Goal: Information Seeking & Learning: Learn about a topic

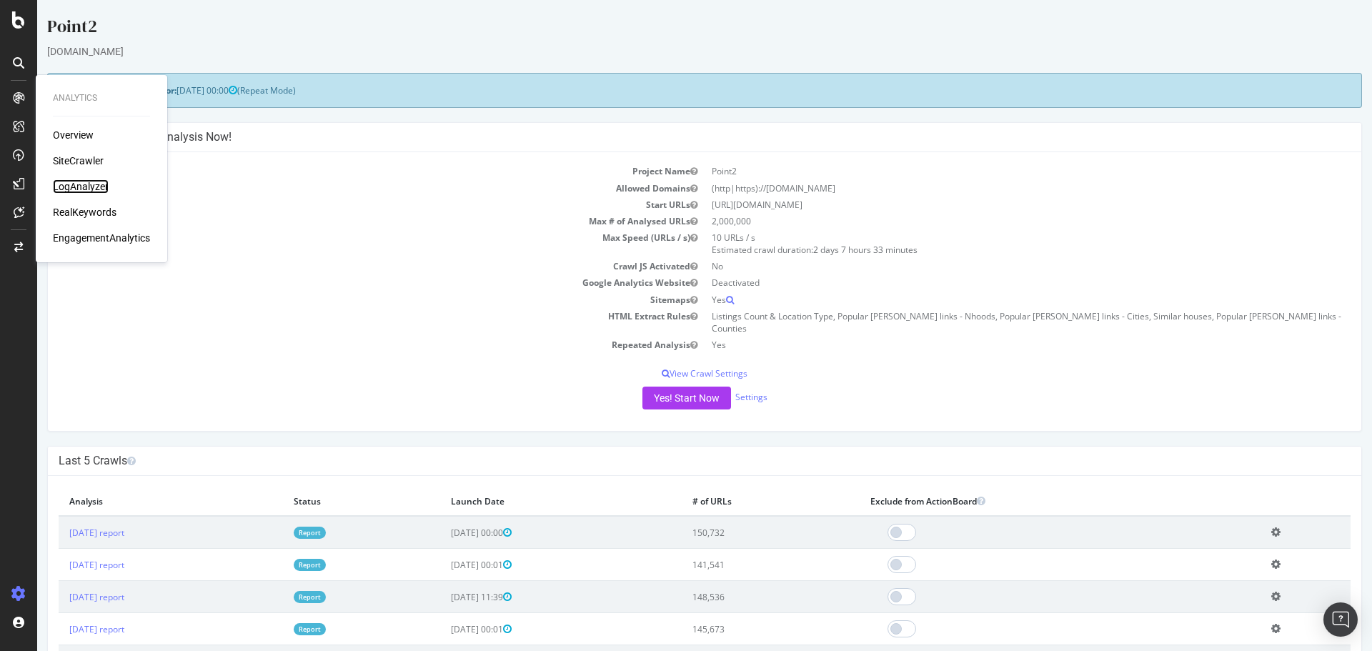
click at [72, 186] on div "LogAnalyzer" at bounding box center [81, 186] width 56 height 14
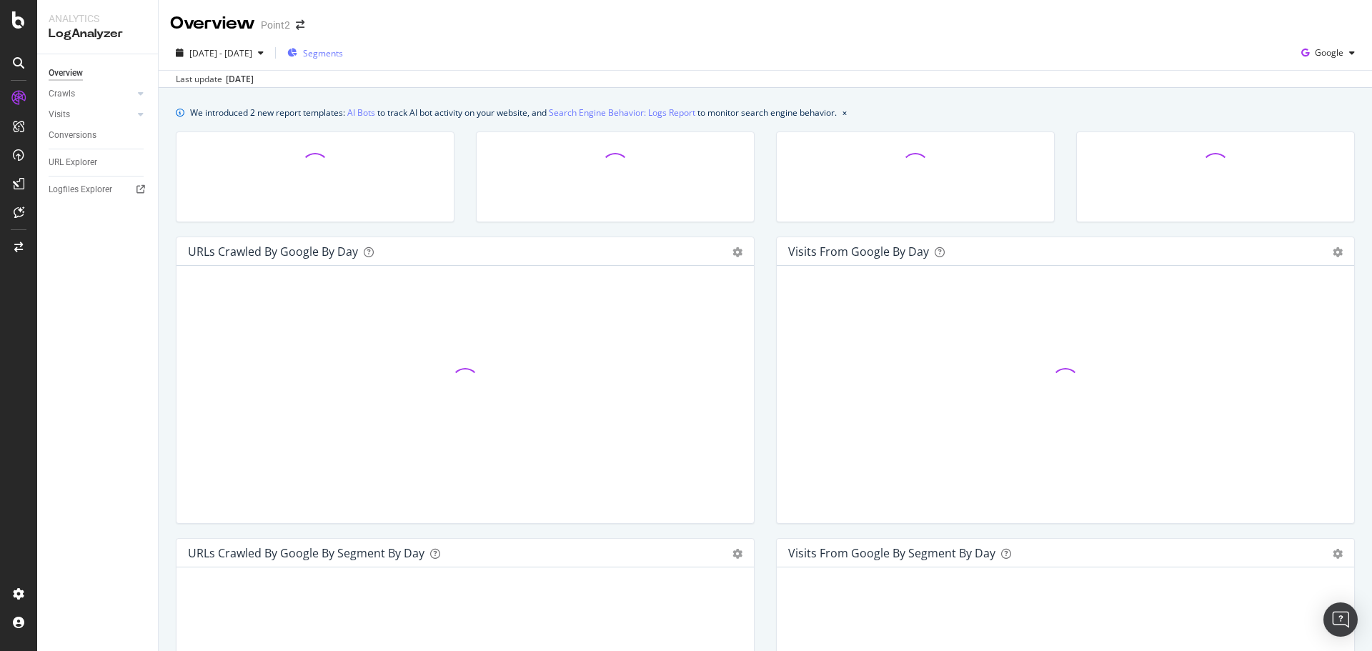
click at [343, 56] on span "Segments" at bounding box center [323, 53] width 40 height 12
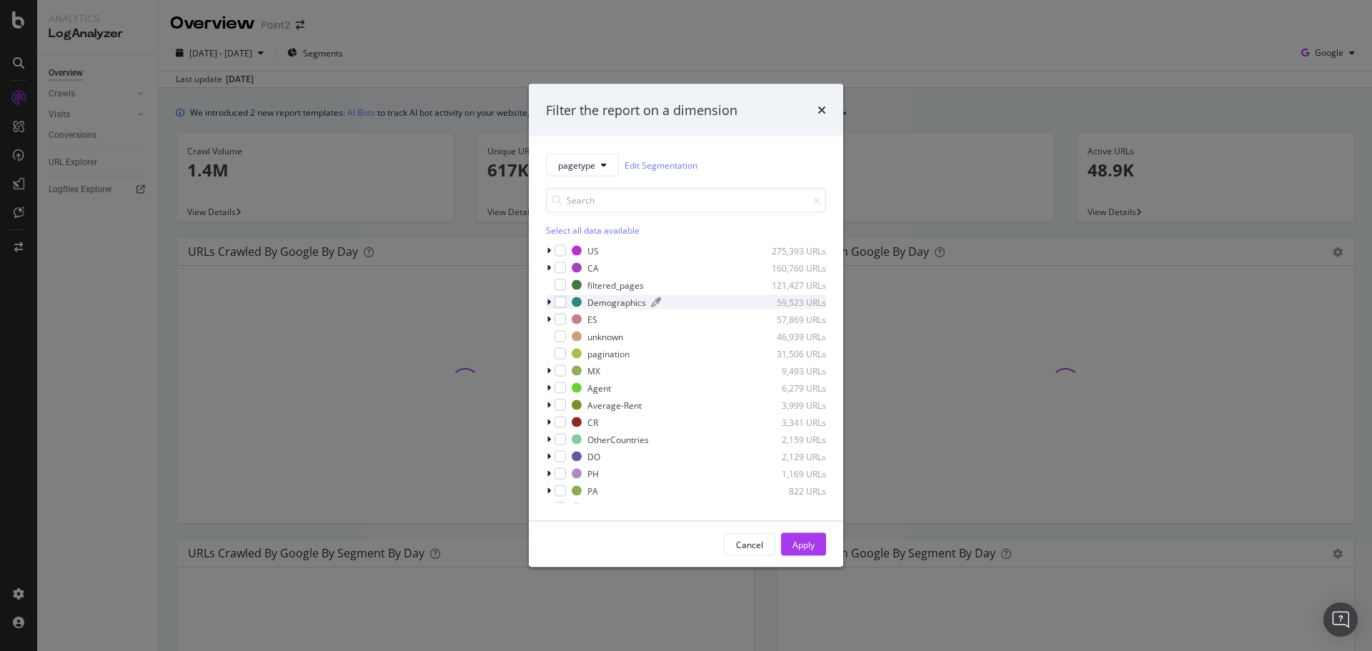
click at [592, 302] on div "Demographics" at bounding box center [616, 302] width 59 height 12
click at [589, 165] on span "pagetype" at bounding box center [576, 165] width 37 height 12
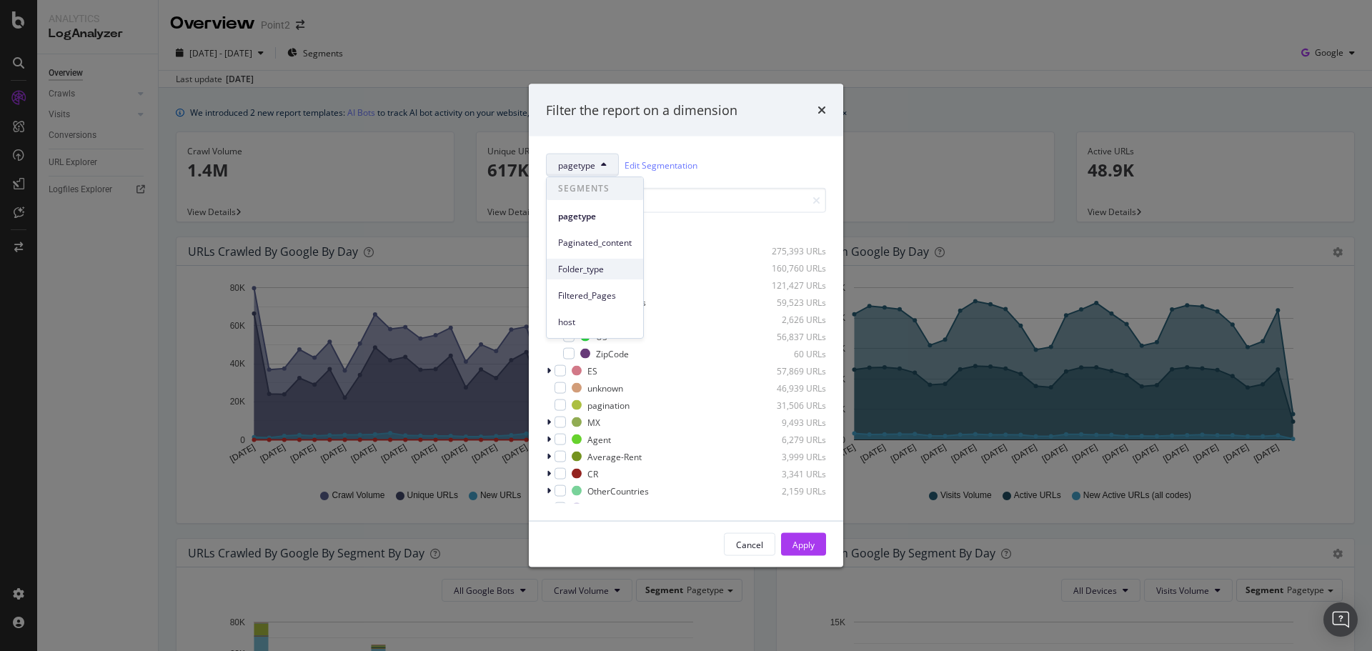
click at [595, 274] on span "Folder_type" at bounding box center [595, 269] width 74 height 13
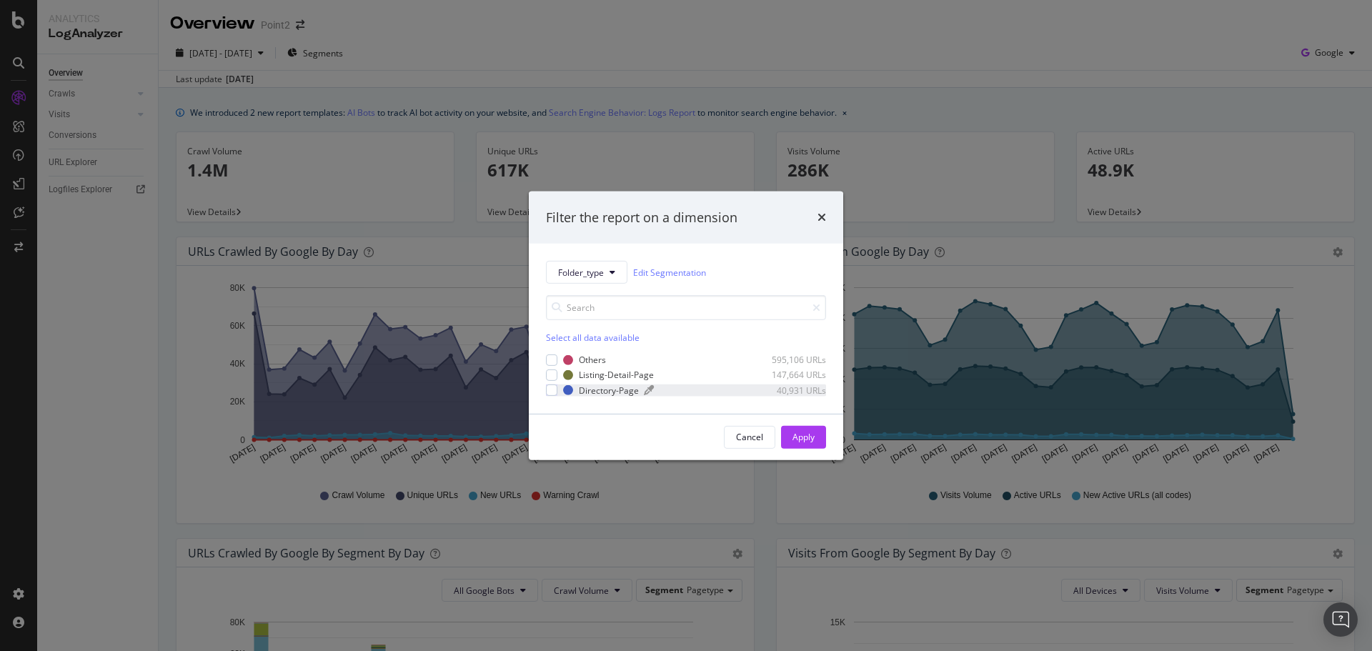
click at [580, 387] on div "Directory-Page" at bounding box center [609, 390] width 60 height 12
click at [804, 436] on div "Apply" at bounding box center [803, 437] width 22 height 12
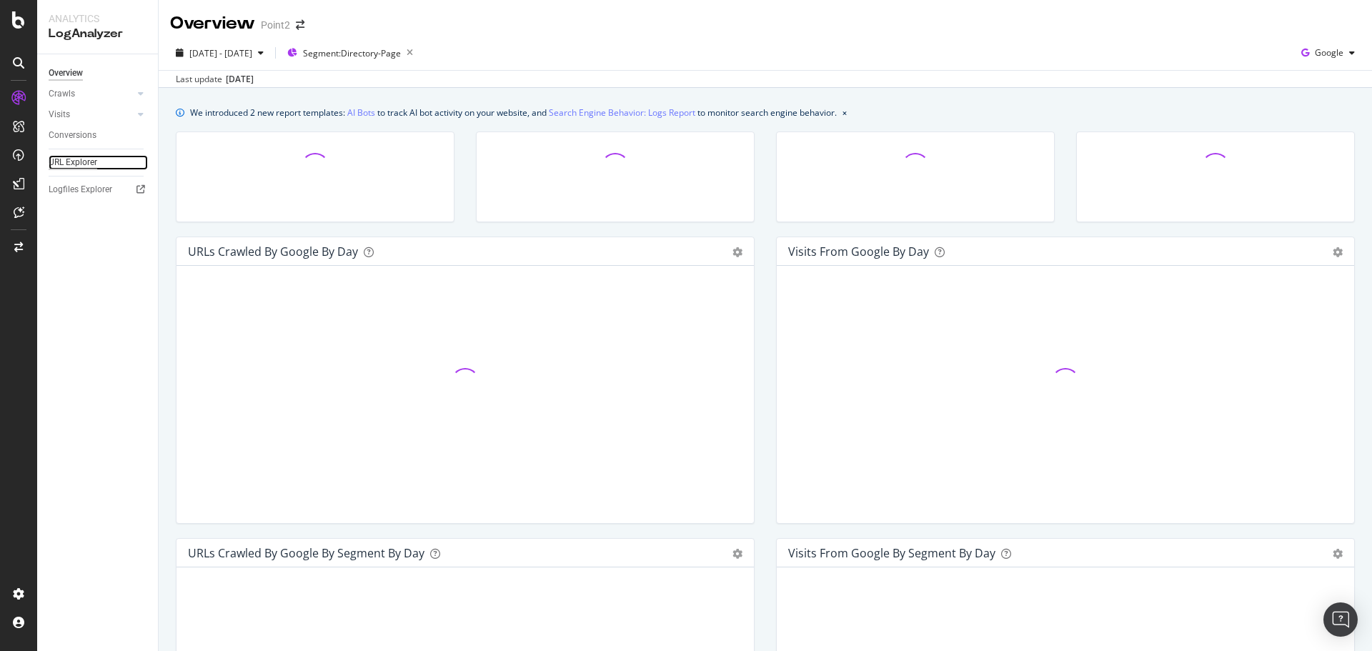
click at [72, 161] on div "URL Explorer" at bounding box center [73, 162] width 49 height 15
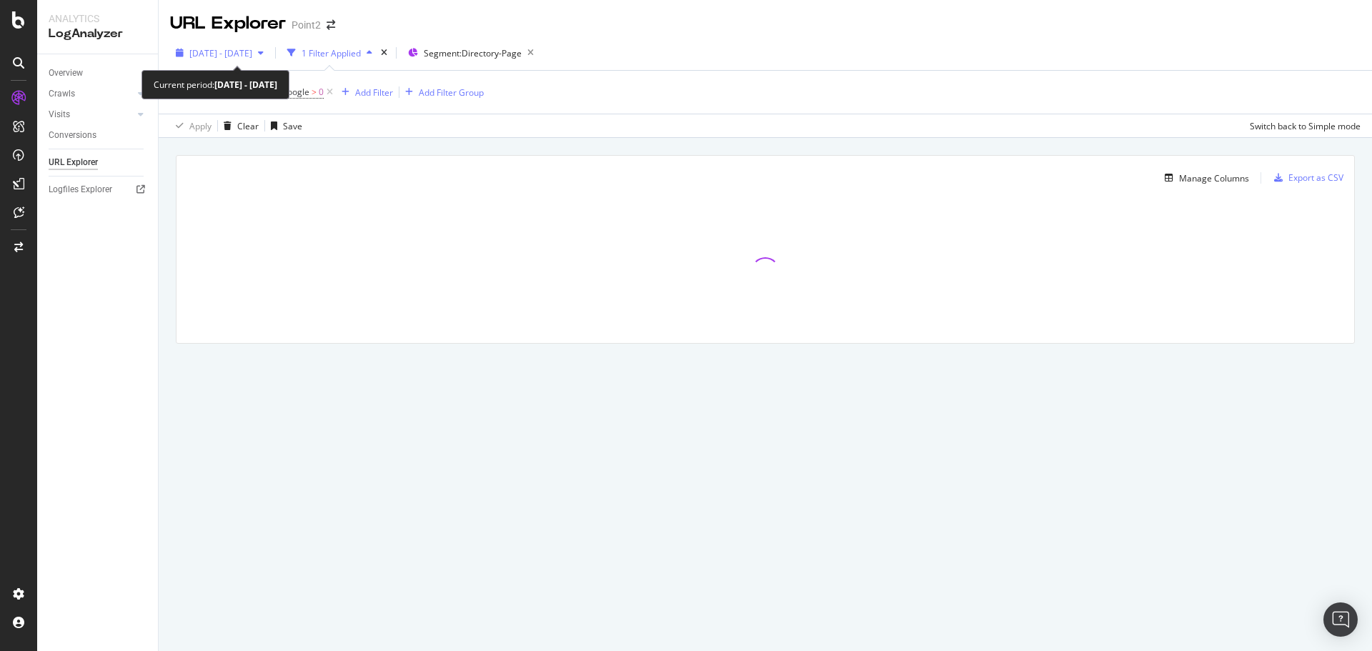
click at [252, 58] on span "[DATE] - [DATE]" at bounding box center [220, 53] width 63 height 12
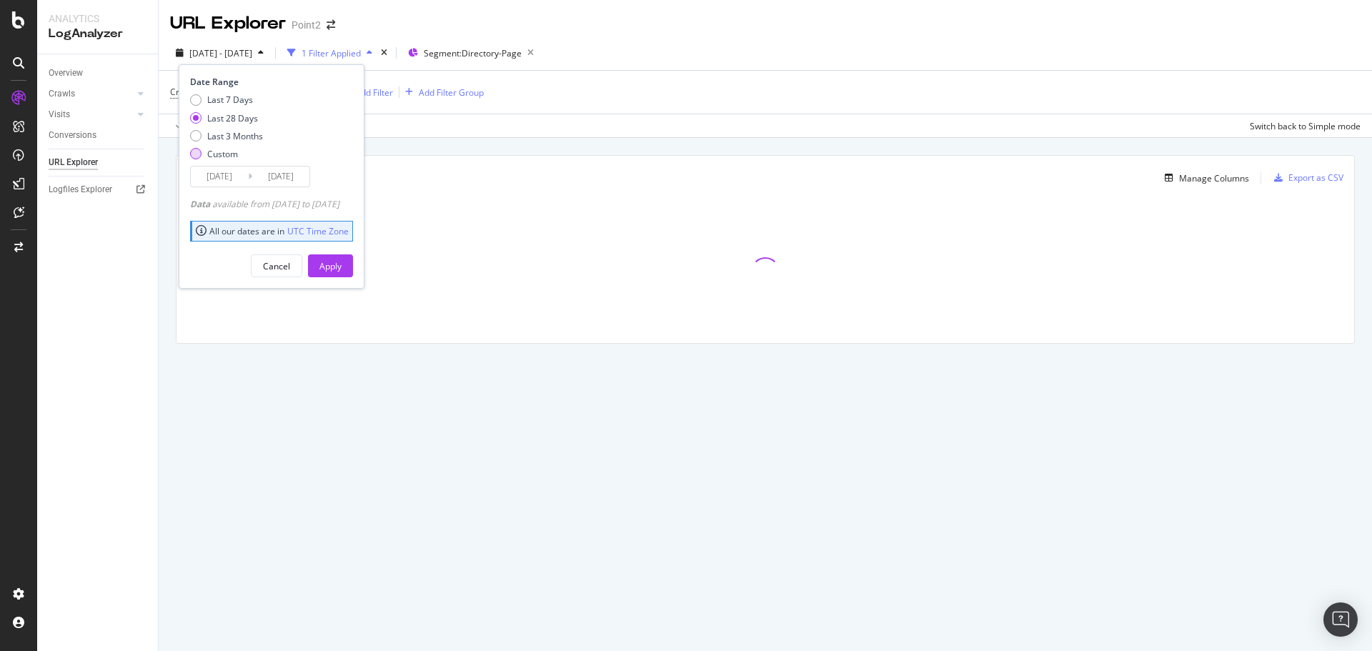
click at [219, 154] on div "Custom" at bounding box center [222, 154] width 31 height 12
click at [238, 176] on input "[DATE]" at bounding box center [219, 176] width 57 height 20
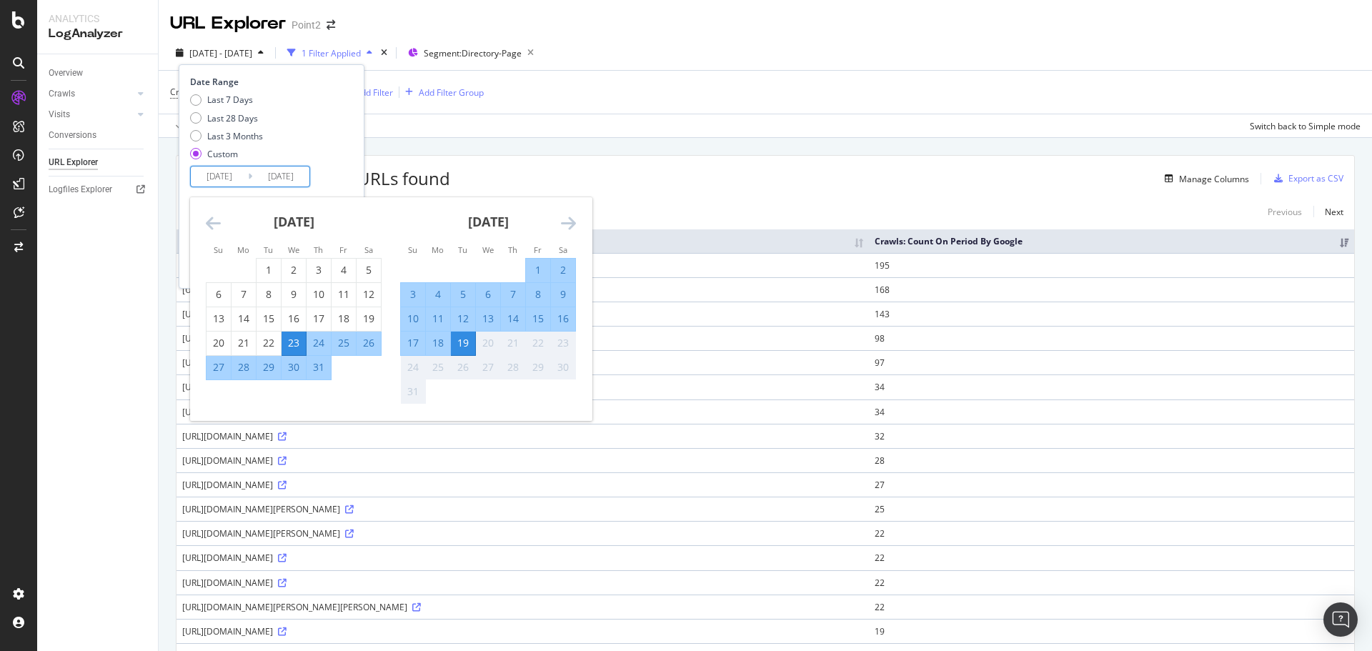
click at [467, 316] on div "12" at bounding box center [463, 318] width 24 height 14
type input "[DATE]"
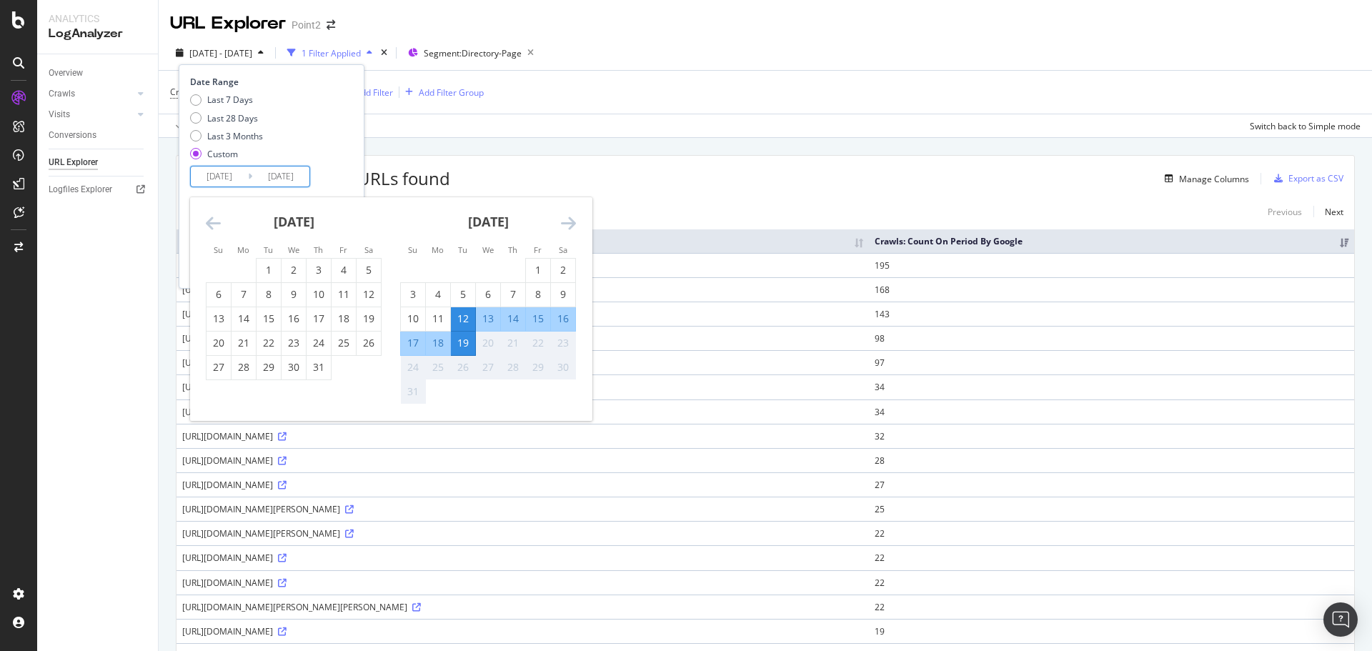
click at [569, 313] on div "16" at bounding box center [563, 318] width 24 height 14
type input "[DATE]"
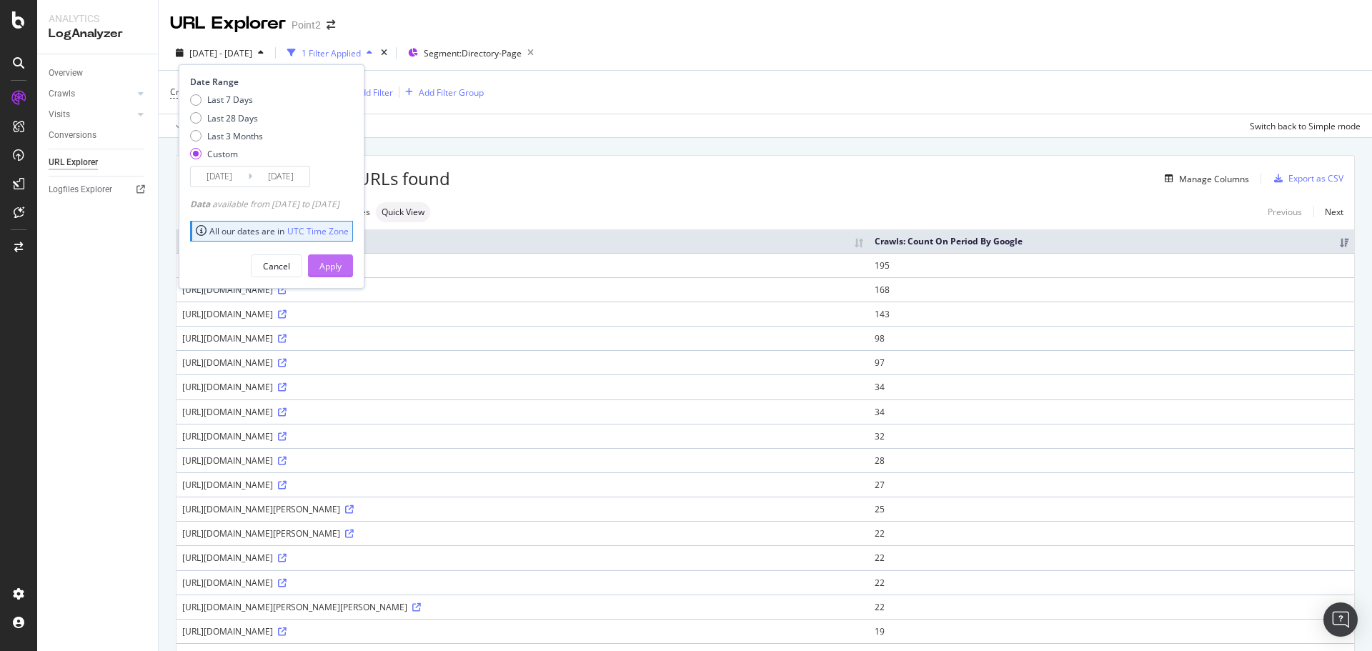
click at [339, 257] on button "Apply" at bounding box center [330, 265] width 45 height 23
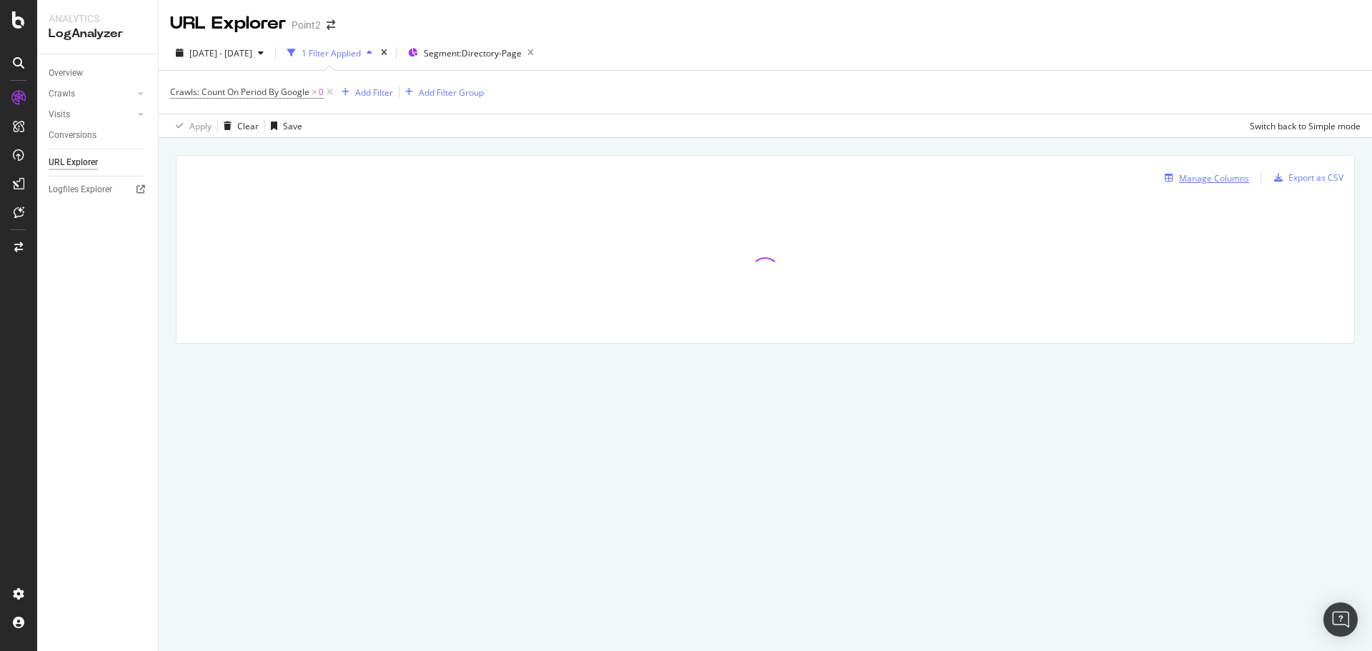
click at [1228, 181] on div "Manage Columns" at bounding box center [1214, 178] width 70 height 12
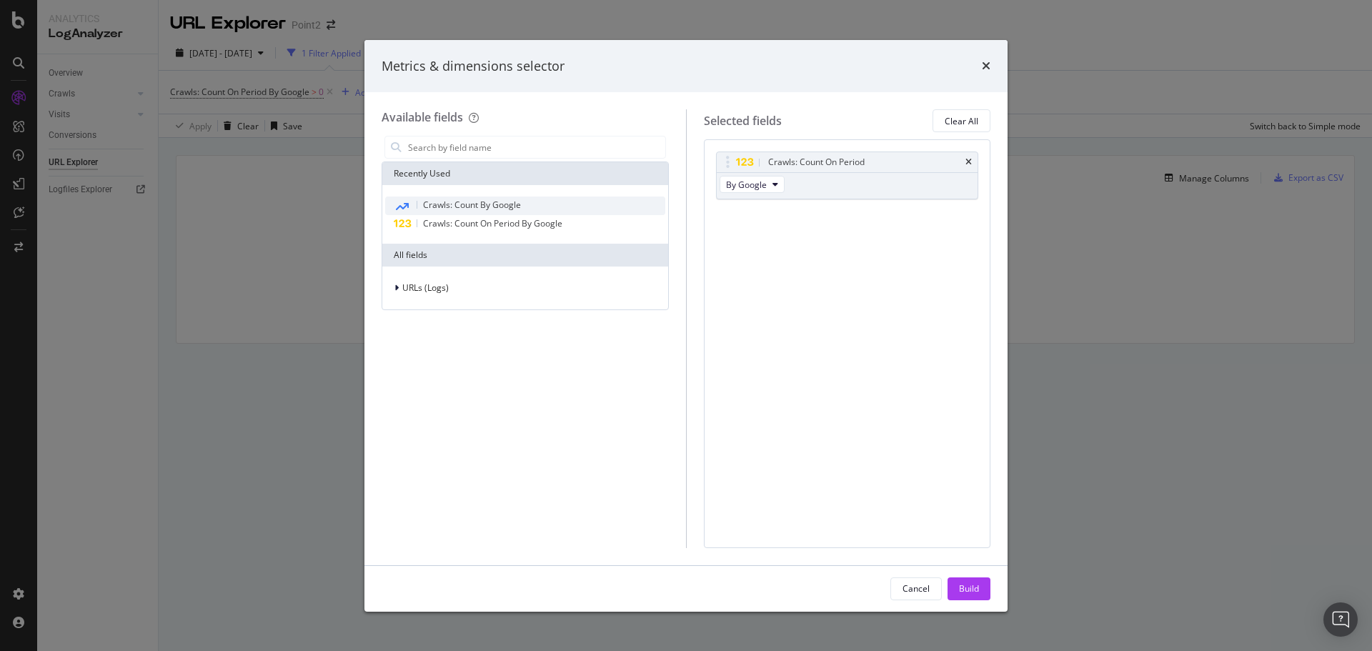
click at [452, 200] on span "Crawls: Count By Google" at bounding box center [472, 205] width 98 height 12
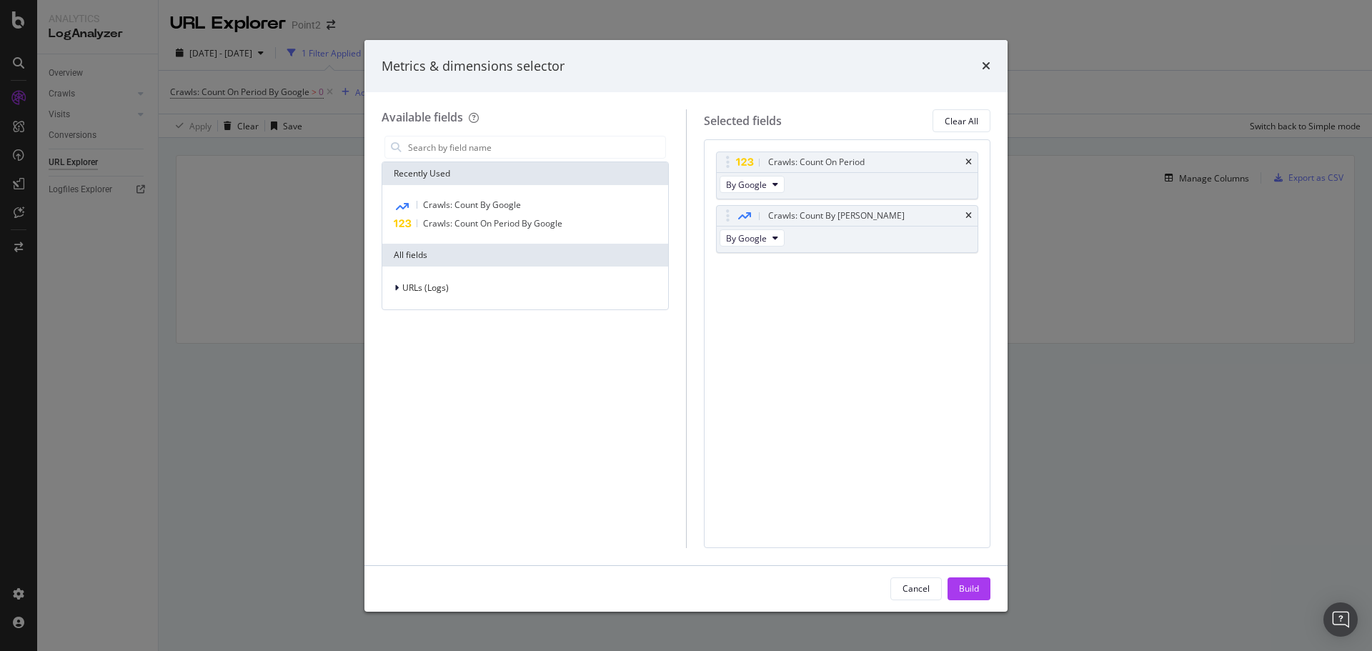
drag, startPoint x: 967, startPoint y: 589, endPoint x: 951, endPoint y: 583, distance: 17.4
click at [968, 589] on div "Build" at bounding box center [969, 588] width 20 height 12
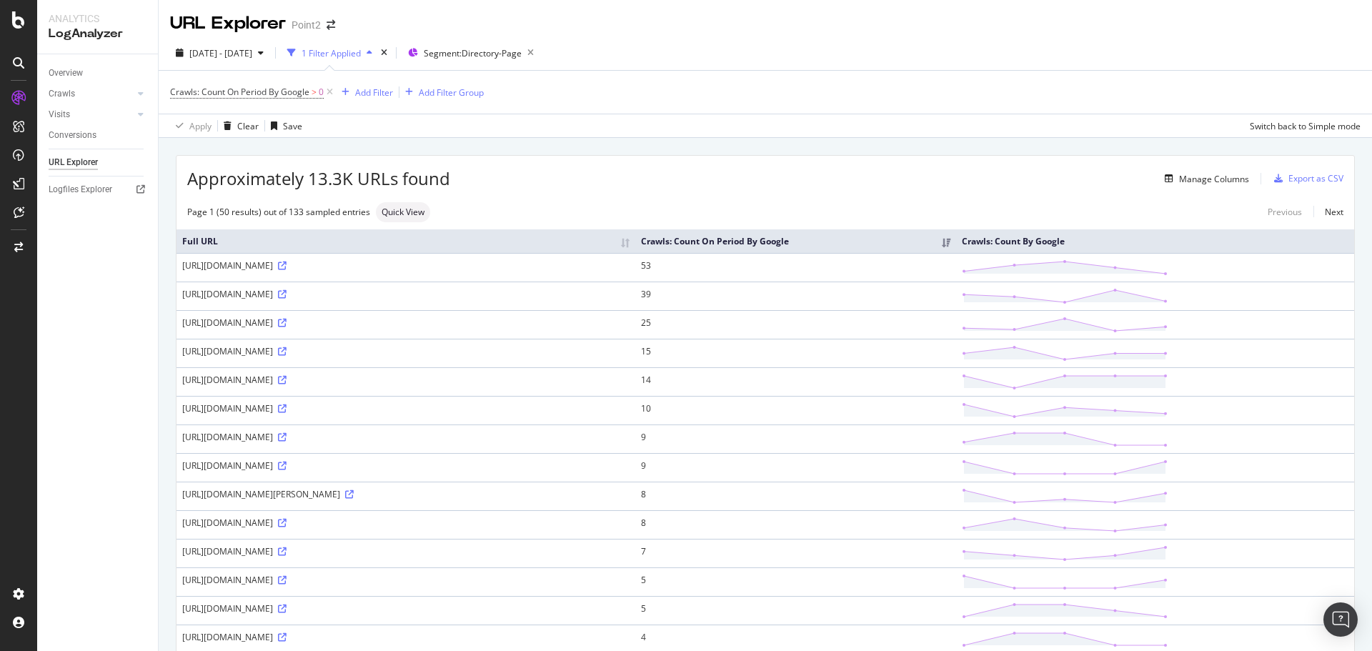
click at [382, 261] on div "[URL][DOMAIN_NAME]" at bounding box center [405, 265] width 447 height 12
copy div "[URL][DOMAIN_NAME]"
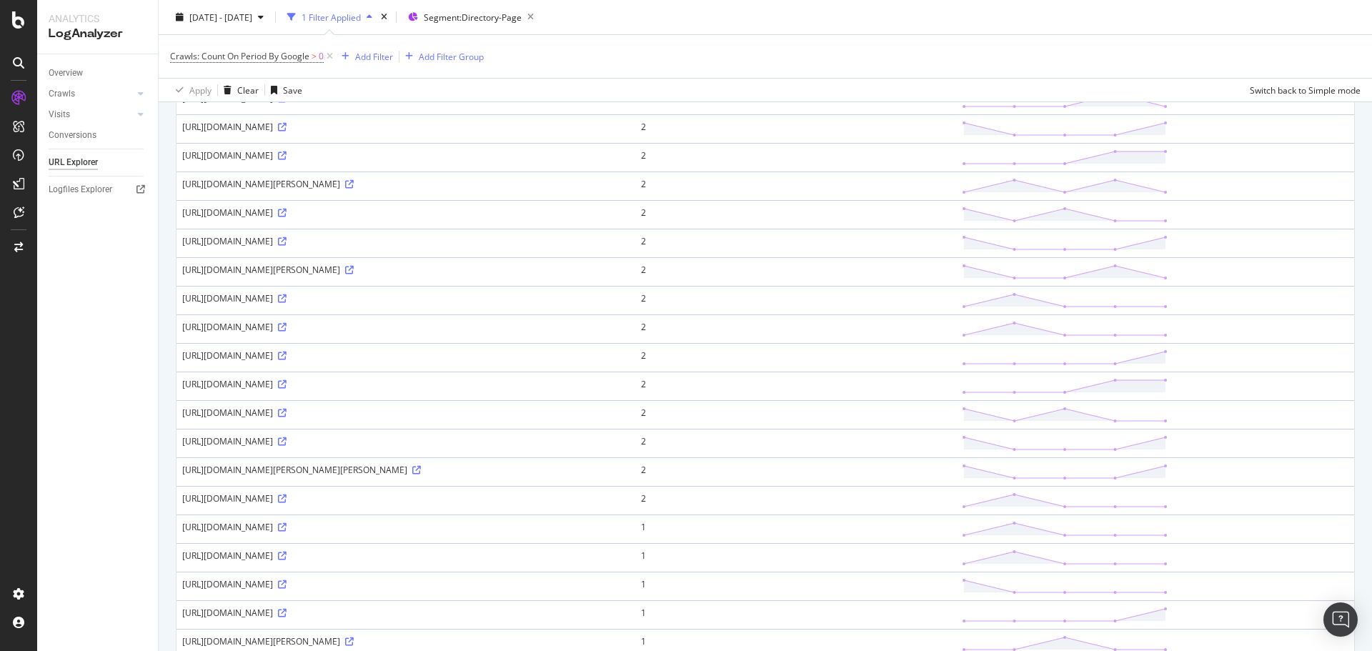
scroll to position [1109, 0]
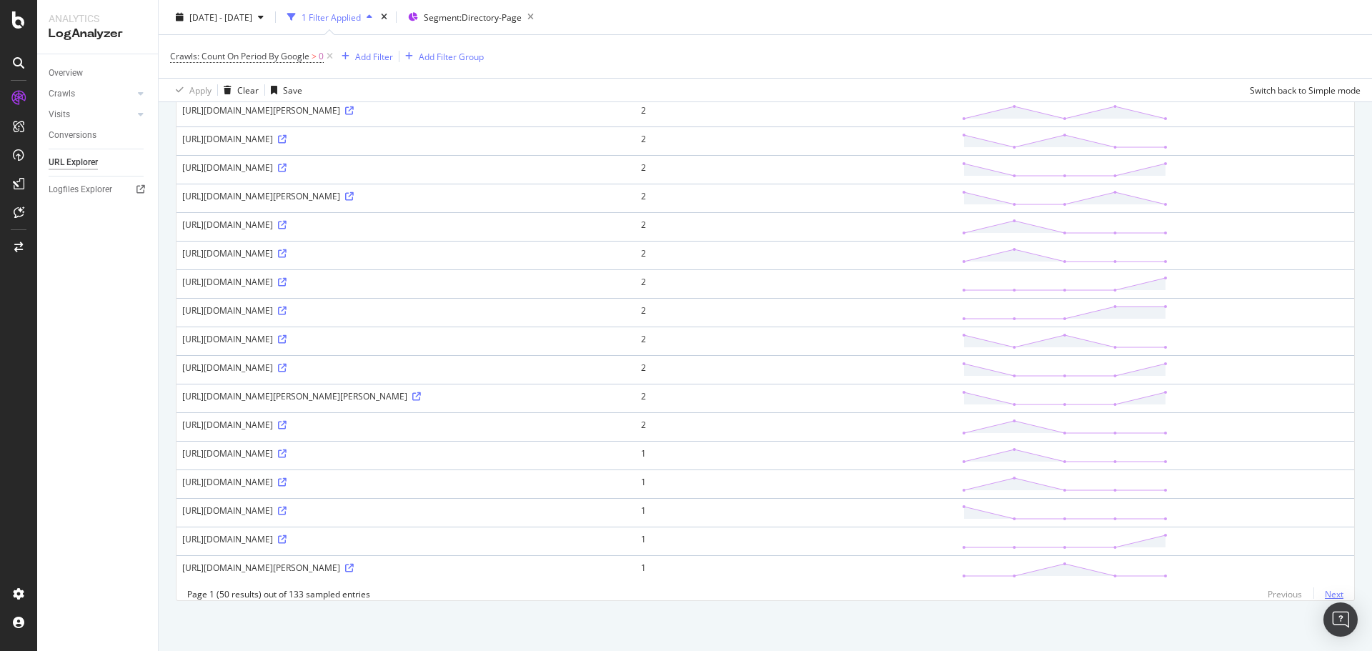
click at [1322, 594] on link "Next" at bounding box center [1328, 594] width 30 height 21
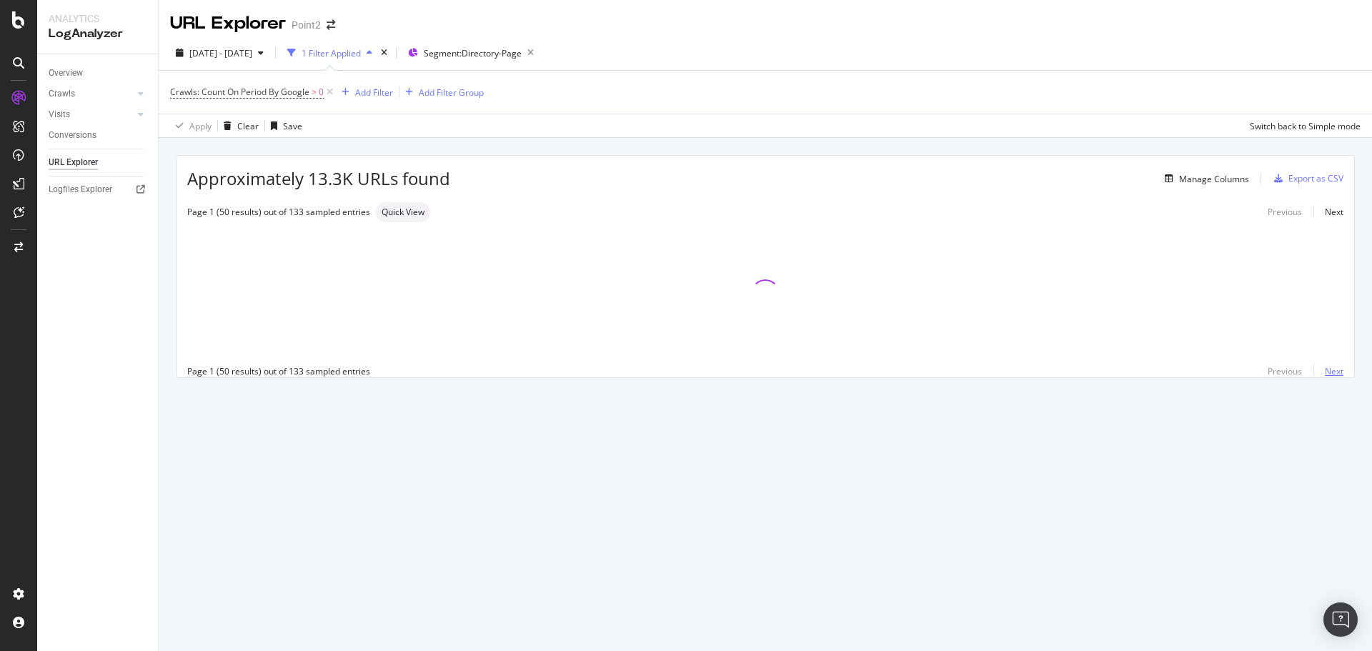
scroll to position [0, 0]
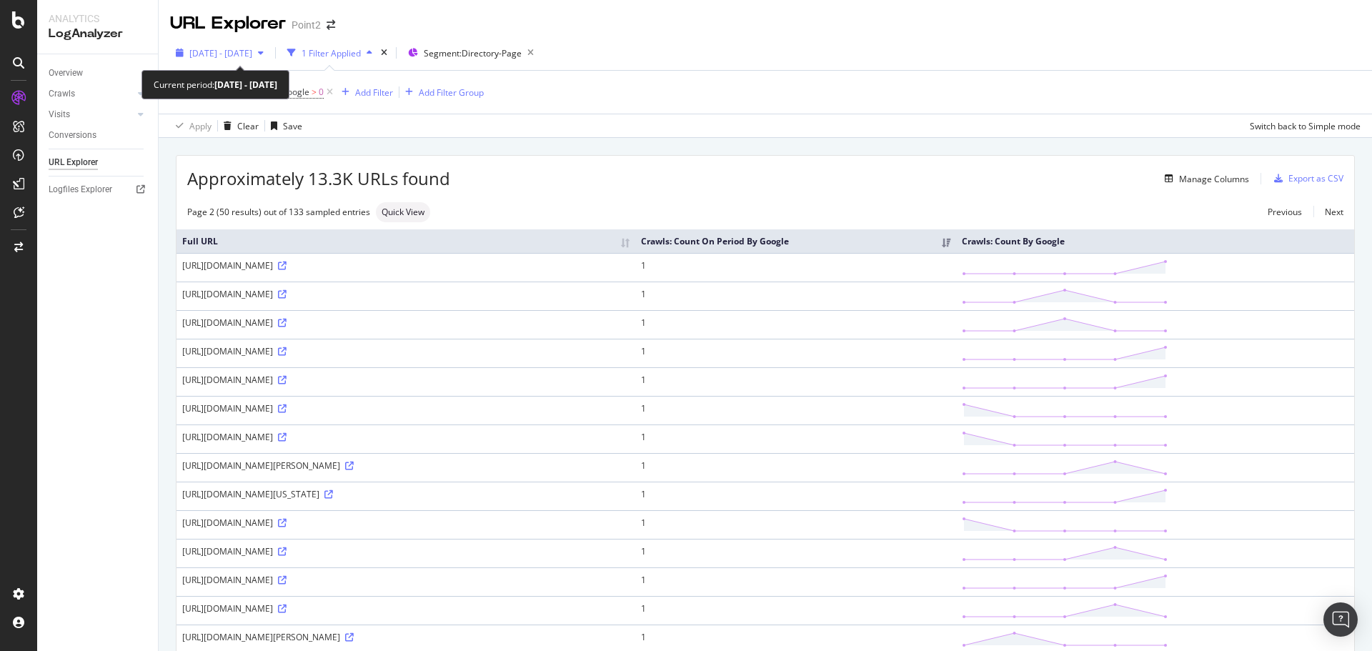
click at [236, 60] on div "[DATE] - [DATE]" at bounding box center [219, 52] width 99 height 21
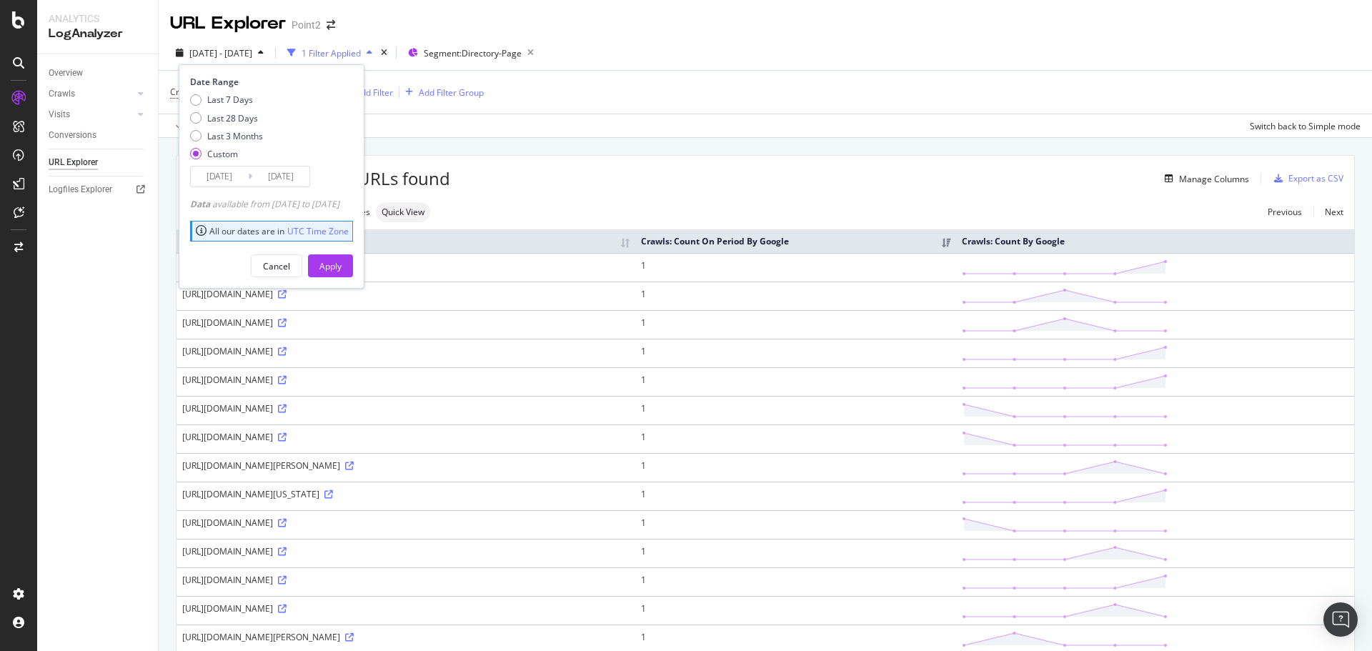
click at [234, 180] on input "[DATE]" at bounding box center [219, 176] width 57 height 20
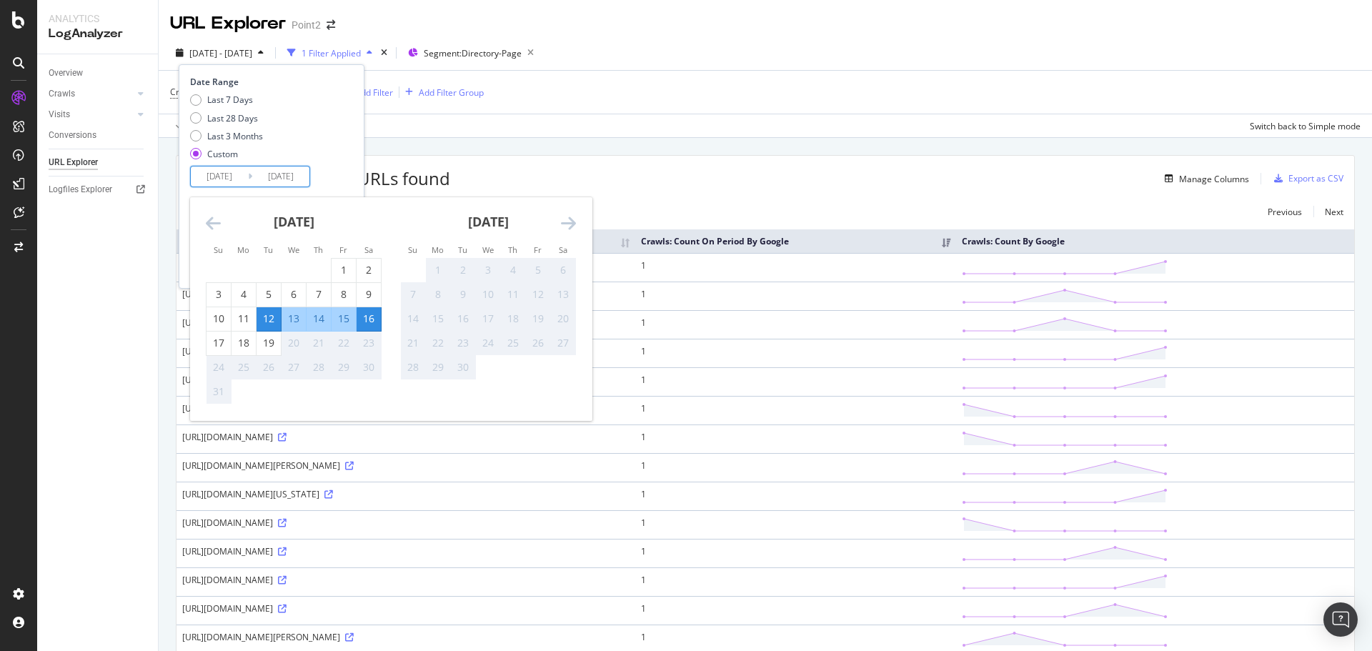
click at [321, 326] on div "14" at bounding box center [318, 319] width 24 height 24
type input "[DATE]"
click at [312, 148] on div "Last 7 Days Last 28 Days Last 3 Months Custom" at bounding box center [269, 130] width 159 height 72
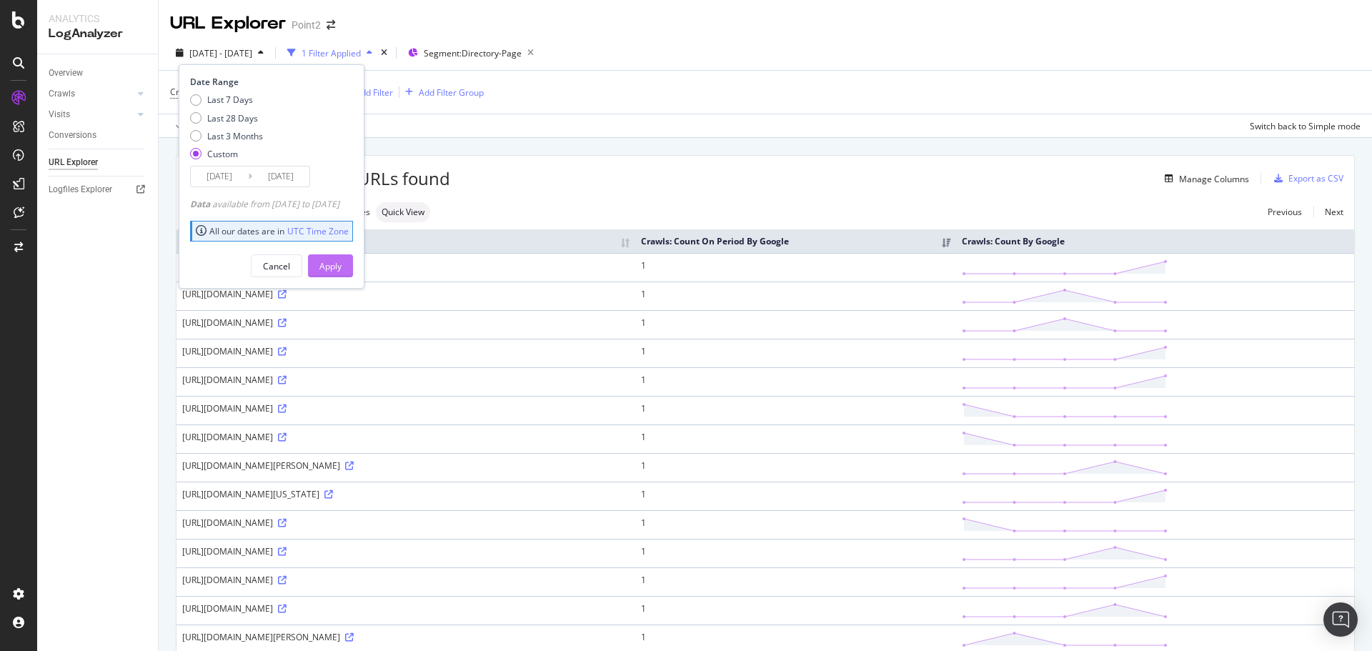
click at [353, 264] on button "Apply" at bounding box center [330, 265] width 45 height 23
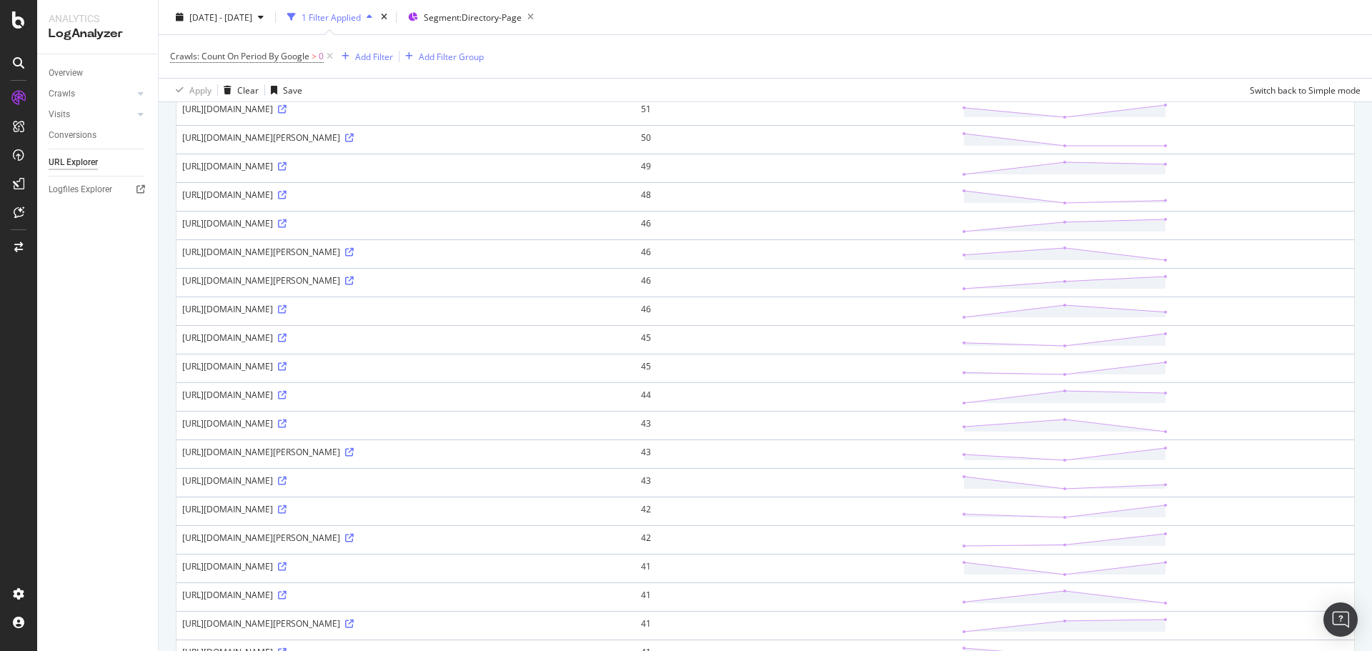
scroll to position [1109, 0]
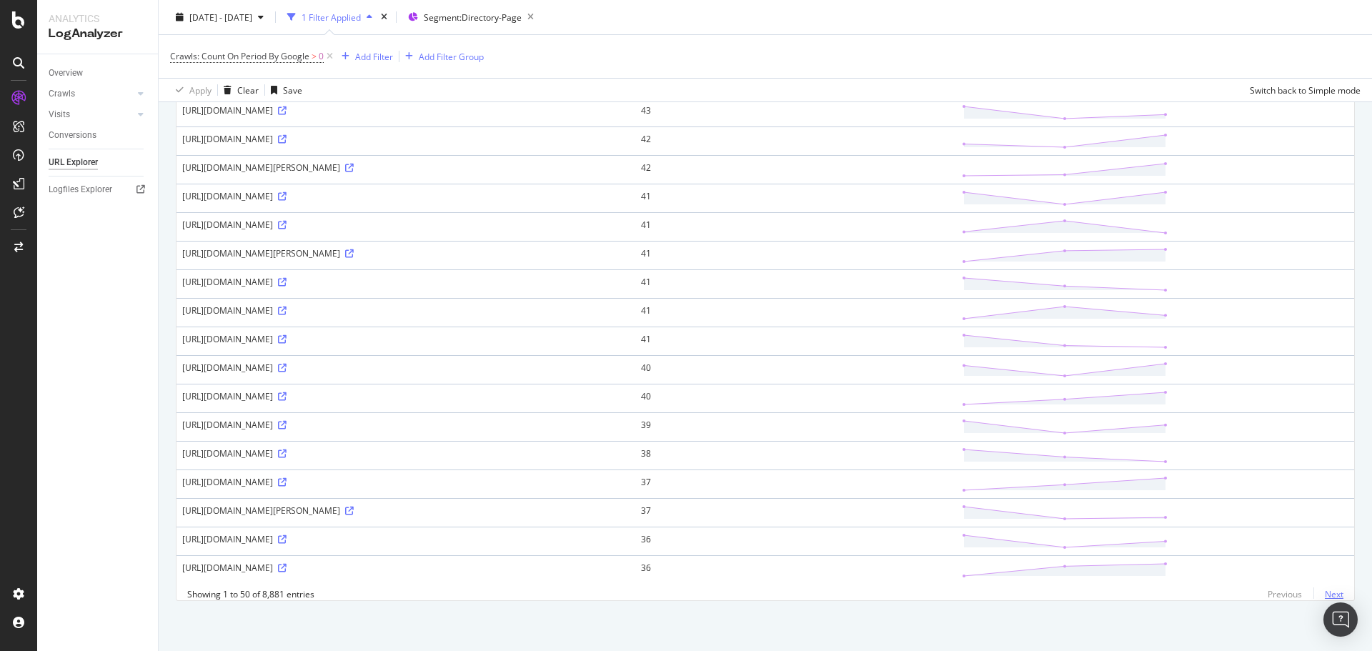
click at [1315, 597] on link "Next" at bounding box center [1328, 594] width 30 height 21
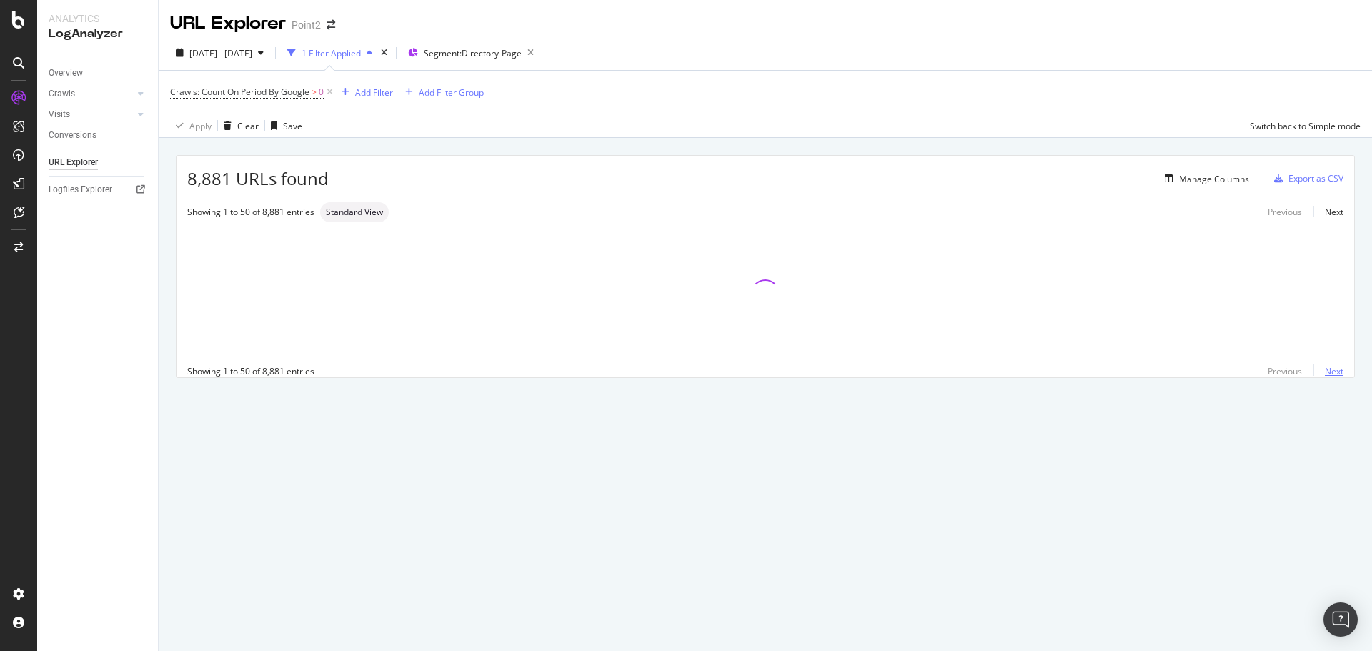
scroll to position [0, 0]
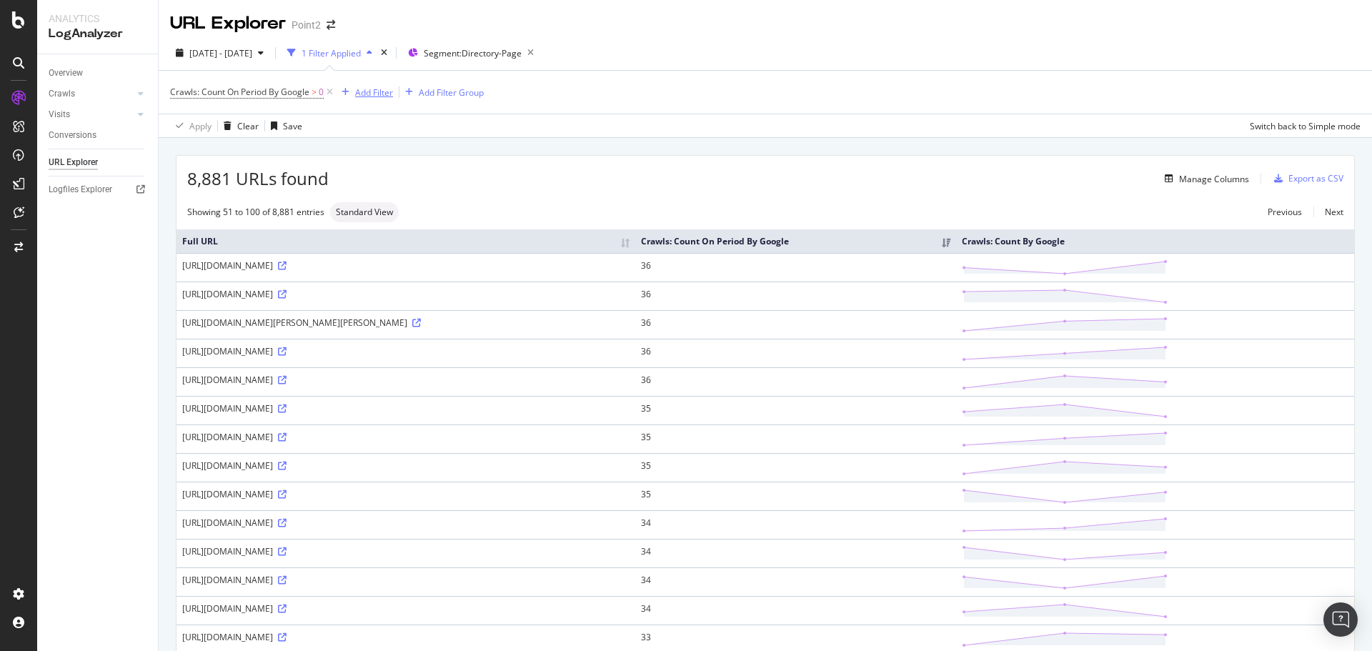
click at [386, 88] on div "Add Filter" at bounding box center [374, 92] width 38 height 12
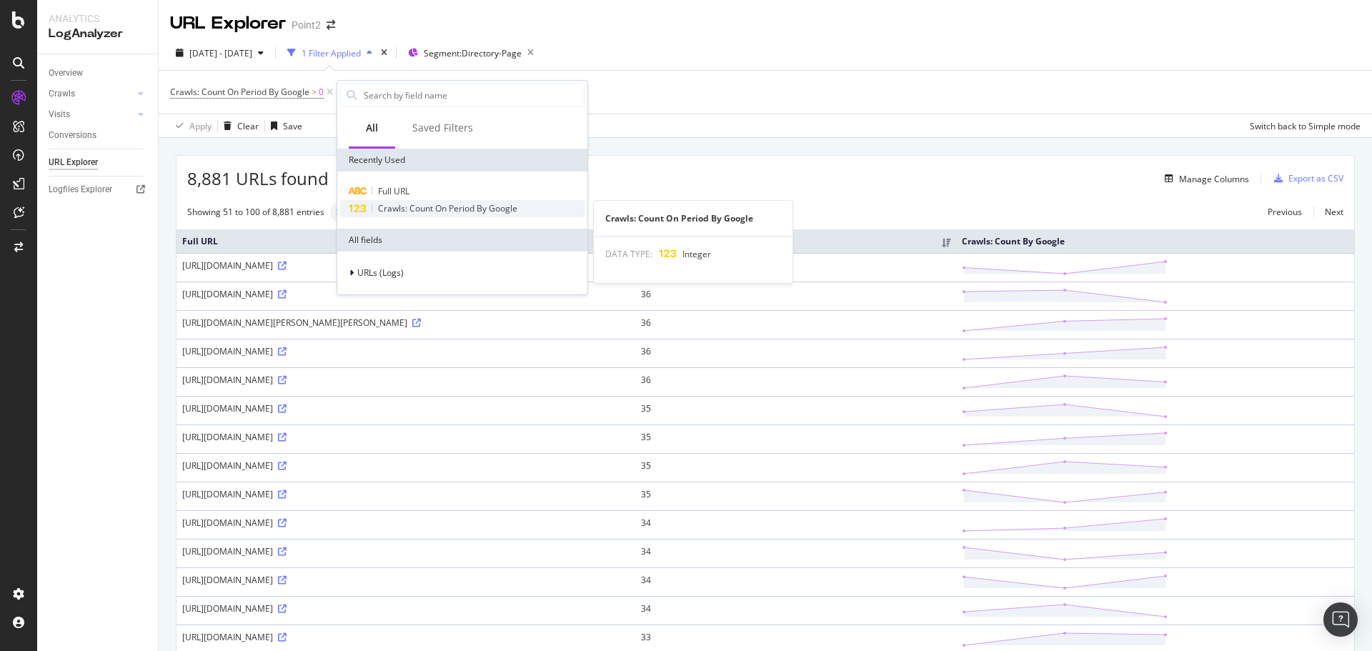
click at [427, 205] on span "Crawls: Count On Period By Google" at bounding box center [447, 208] width 139 height 12
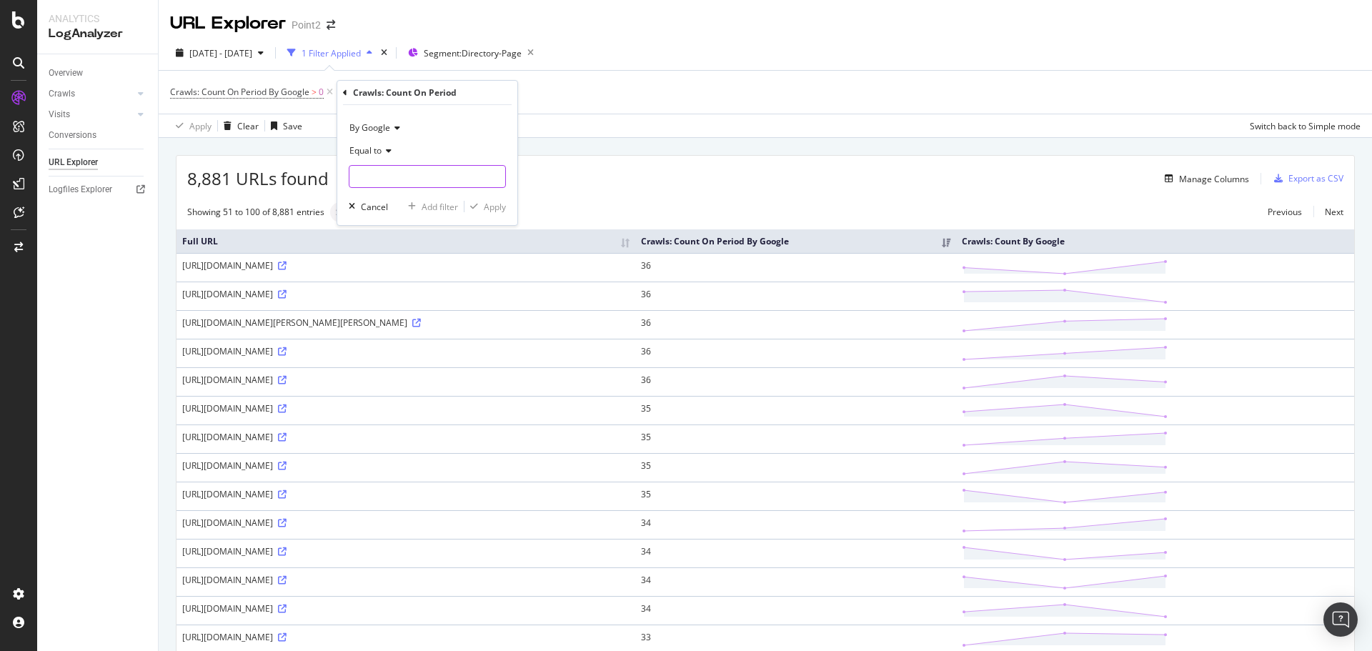
click at [387, 166] on input "number" at bounding box center [427, 176] width 157 height 23
type input "1"
click at [496, 206] on div "Apply" at bounding box center [495, 207] width 22 height 12
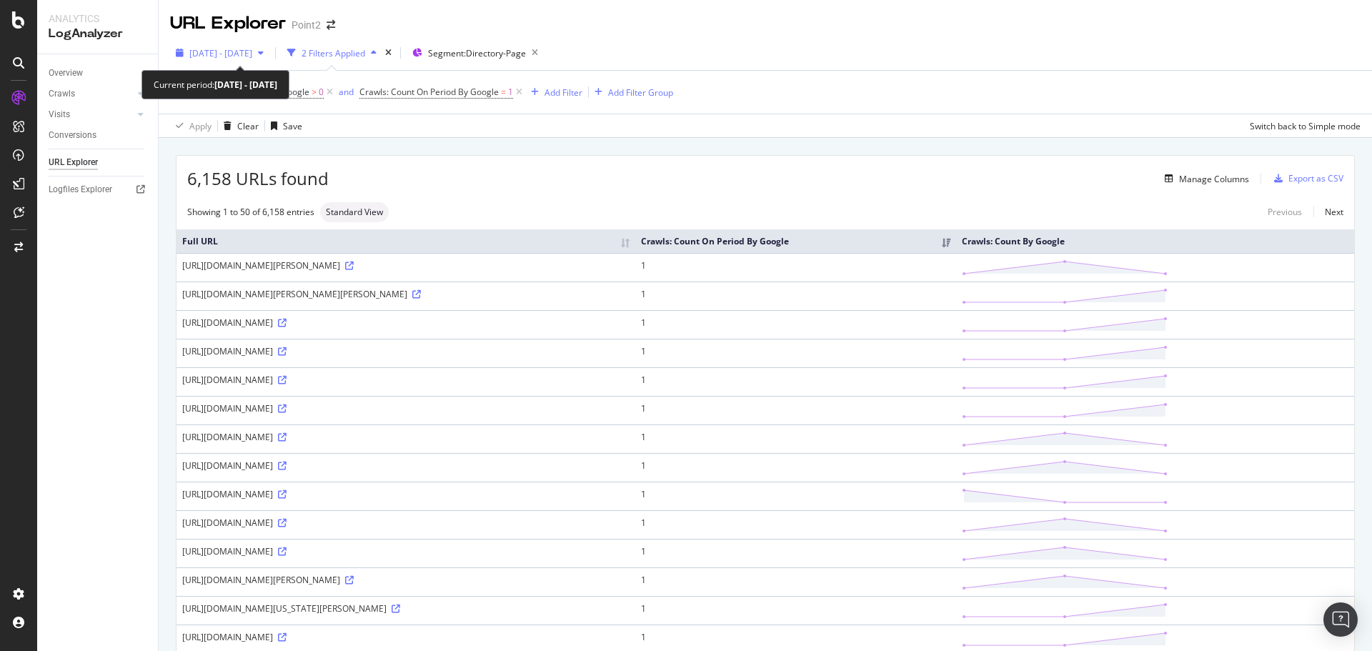
click at [252, 49] on span "[DATE] - [DATE]" at bounding box center [220, 53] width 63 height 12
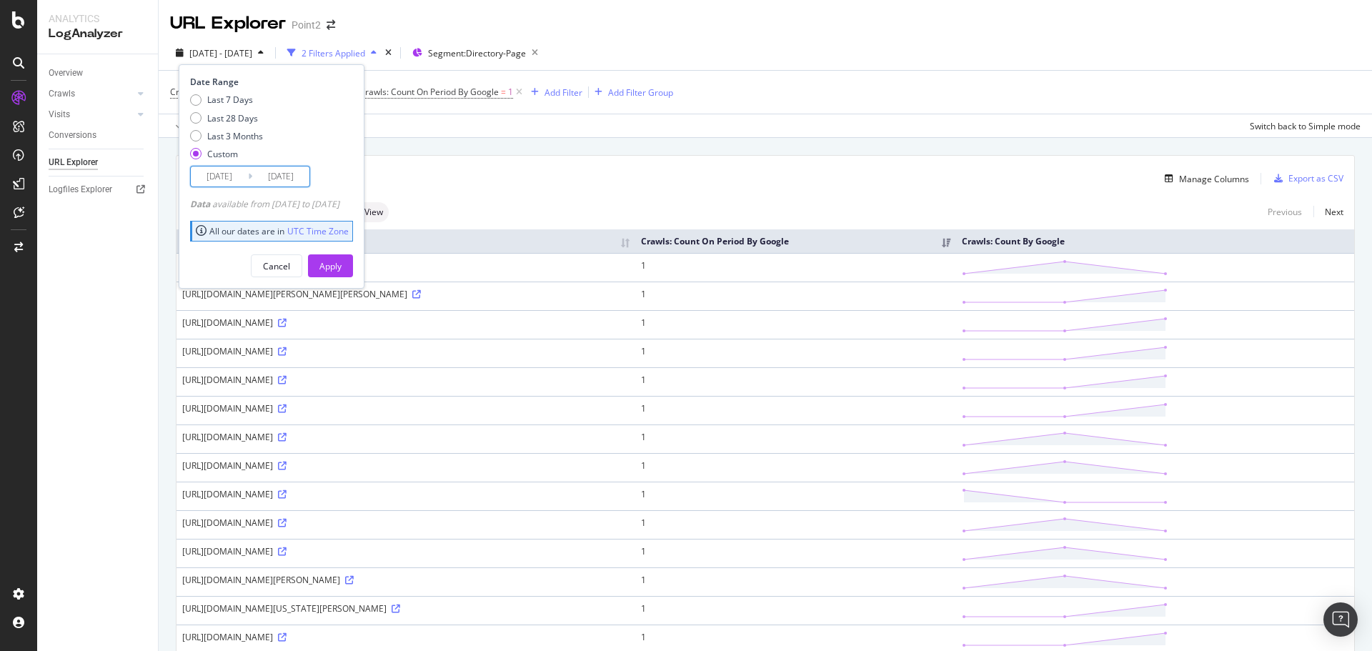
click at [223, 179] on input "[DATE]" at bounding box center [219, 176] width 57 height 20
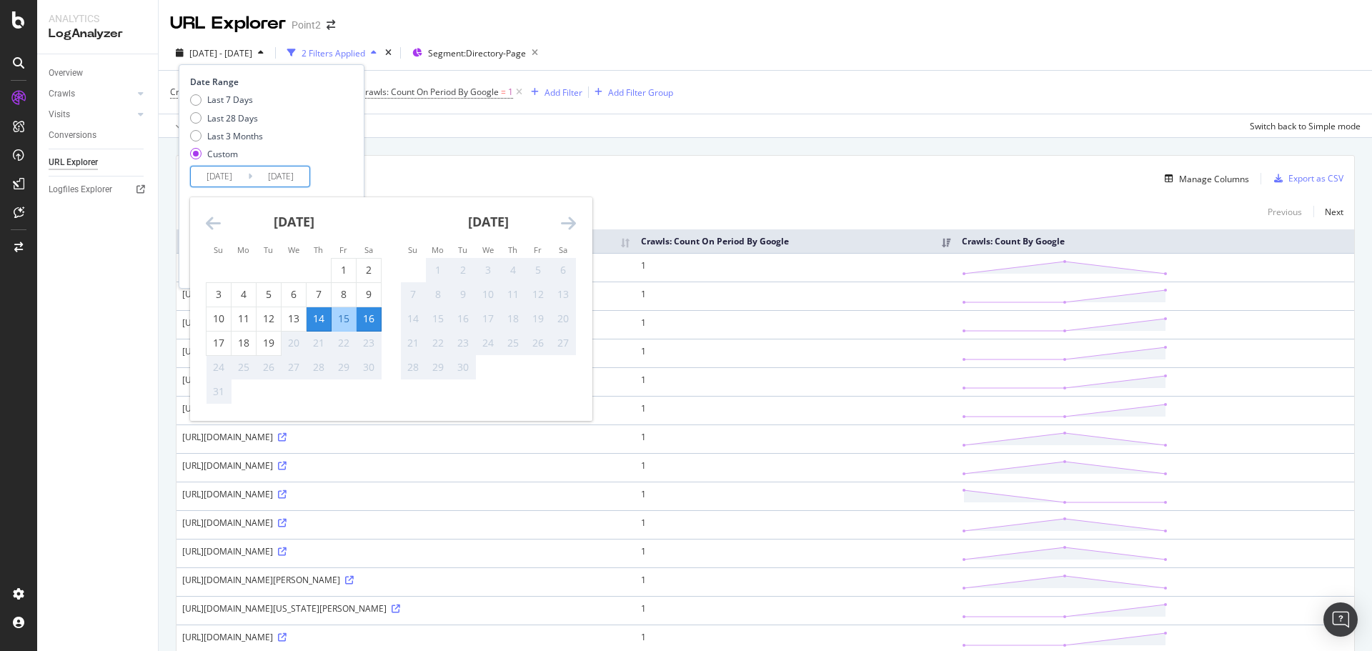
click at [350, 319] on div "15" at bounding box center [344, 318] width 24 height 14
type input "[DATE]"
click at [350, 319] on div "15" at bounding box center [344, 318] width 24 height 14
type input "[DATE]"
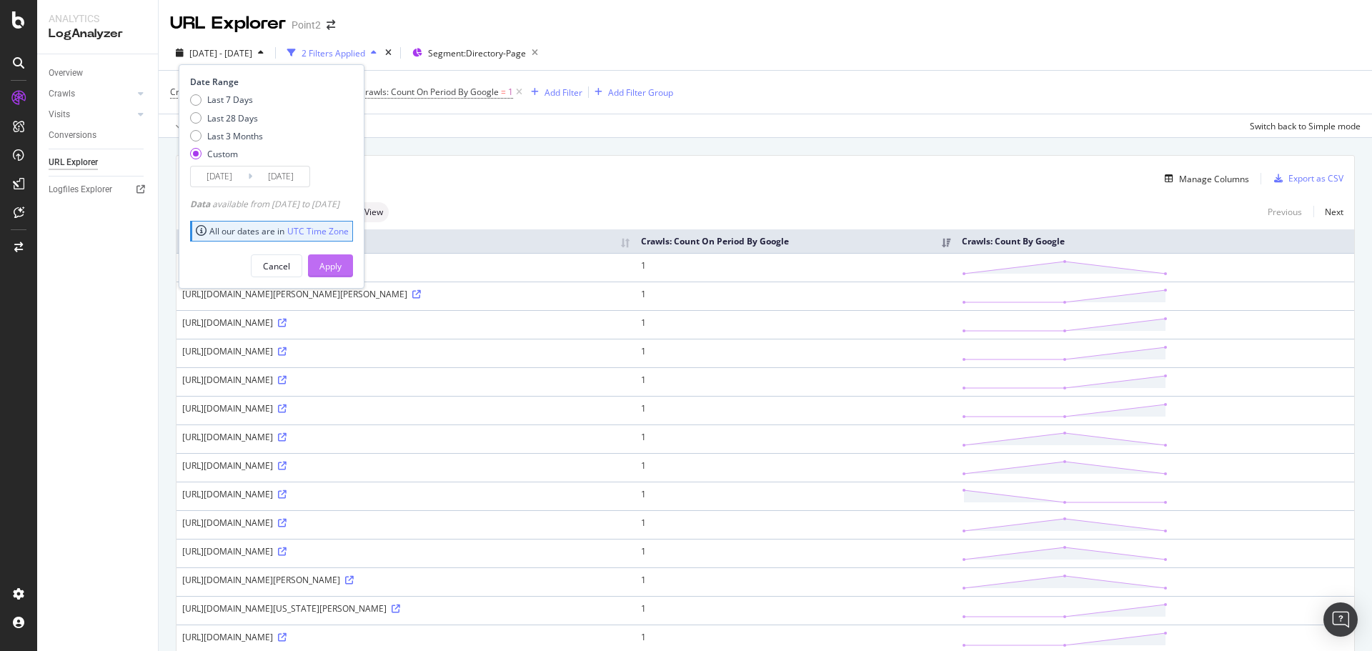
click at [342, 264] on div "Apply" at bounding box center [330, 266] width 22 height 12
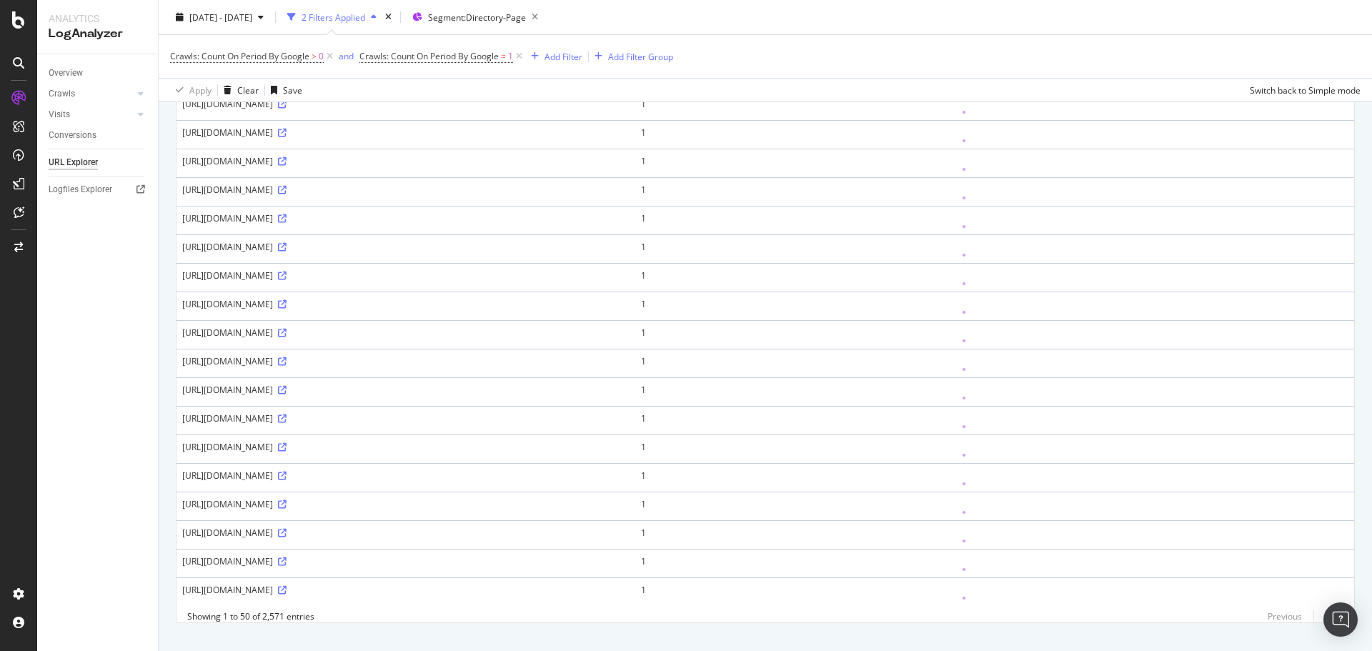
scroll to position [1109, 0]
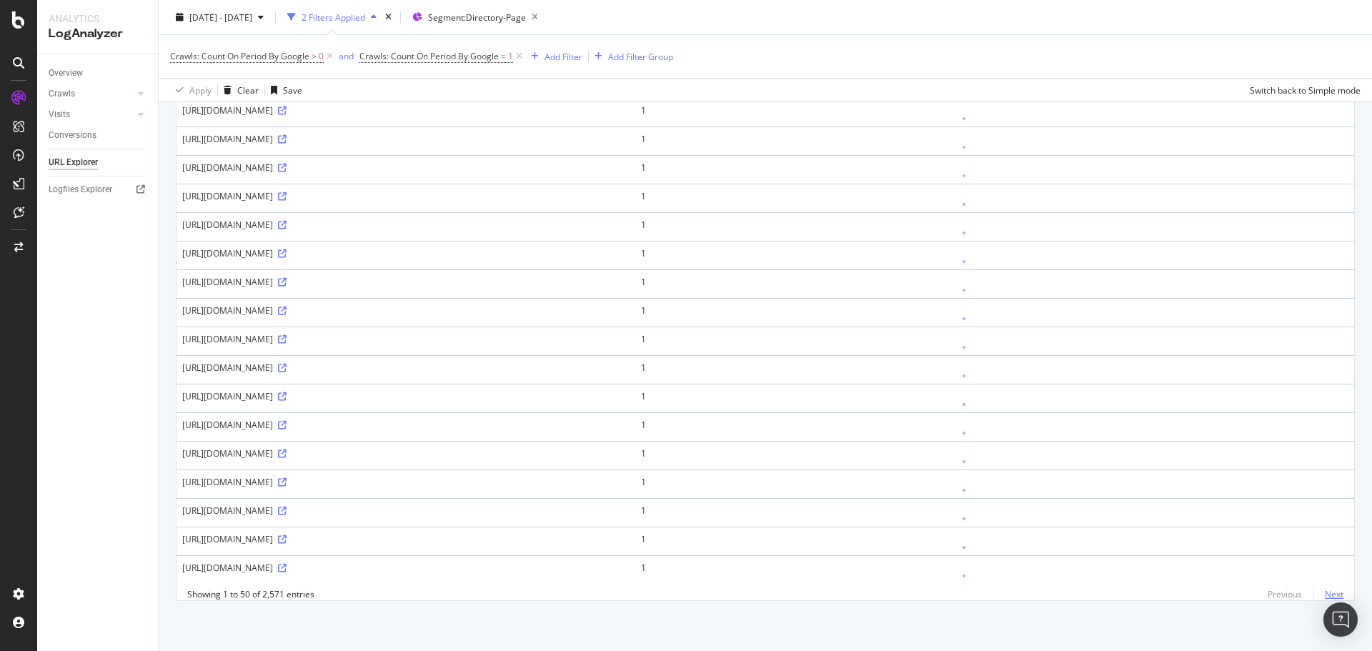
click at [1317, 597] on link "Next" at bounding box center [1328, 594] width 30 height 21
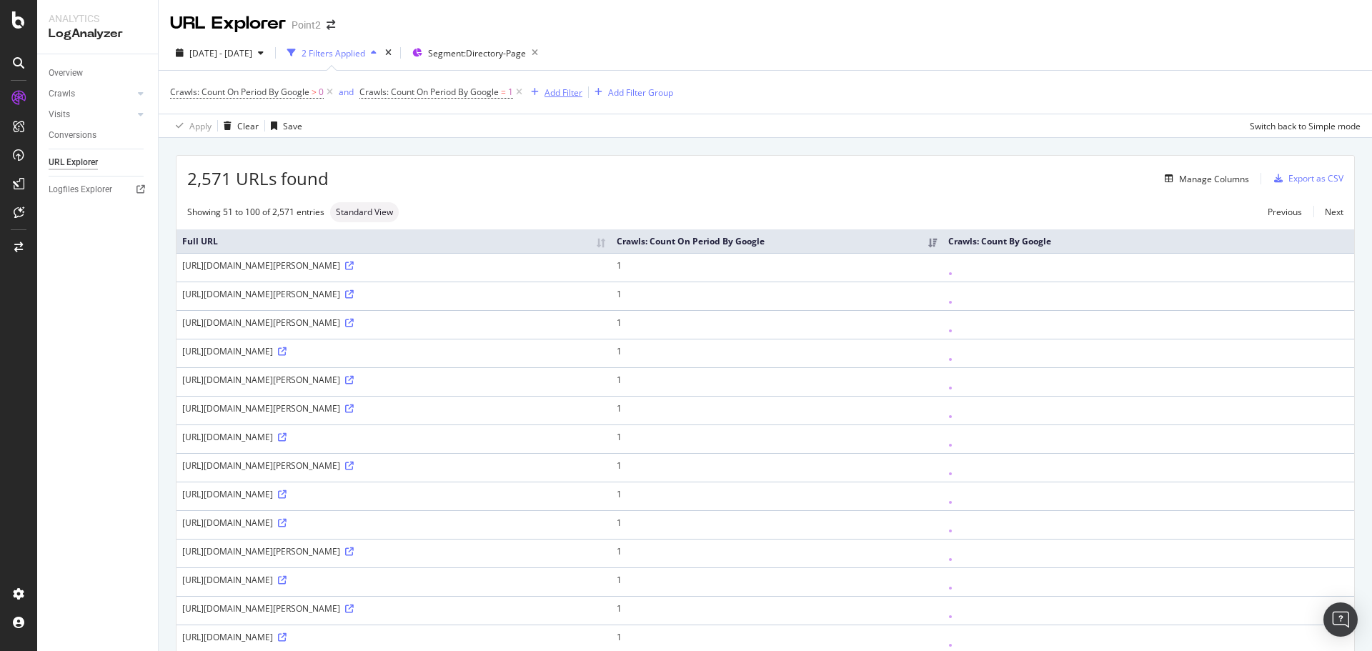
click at [577, 91] on div "Add Filter" at bounding box center [563, 92] width 38 height 12
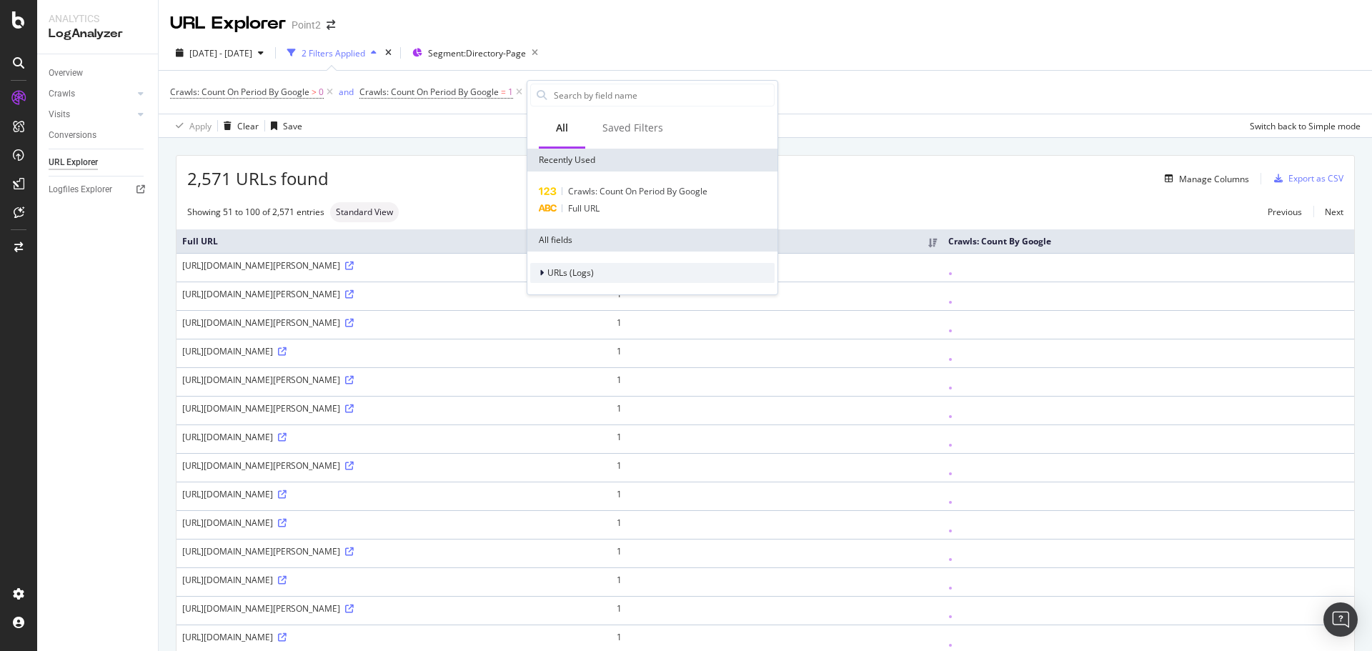
click at [575, 269] on span "URLs (Logs)" at bounding box center [570, 272] width 46 height 12
click at [569, 295] on span "URL Scheme" at bounding box center [581, 292] width 50 height 12
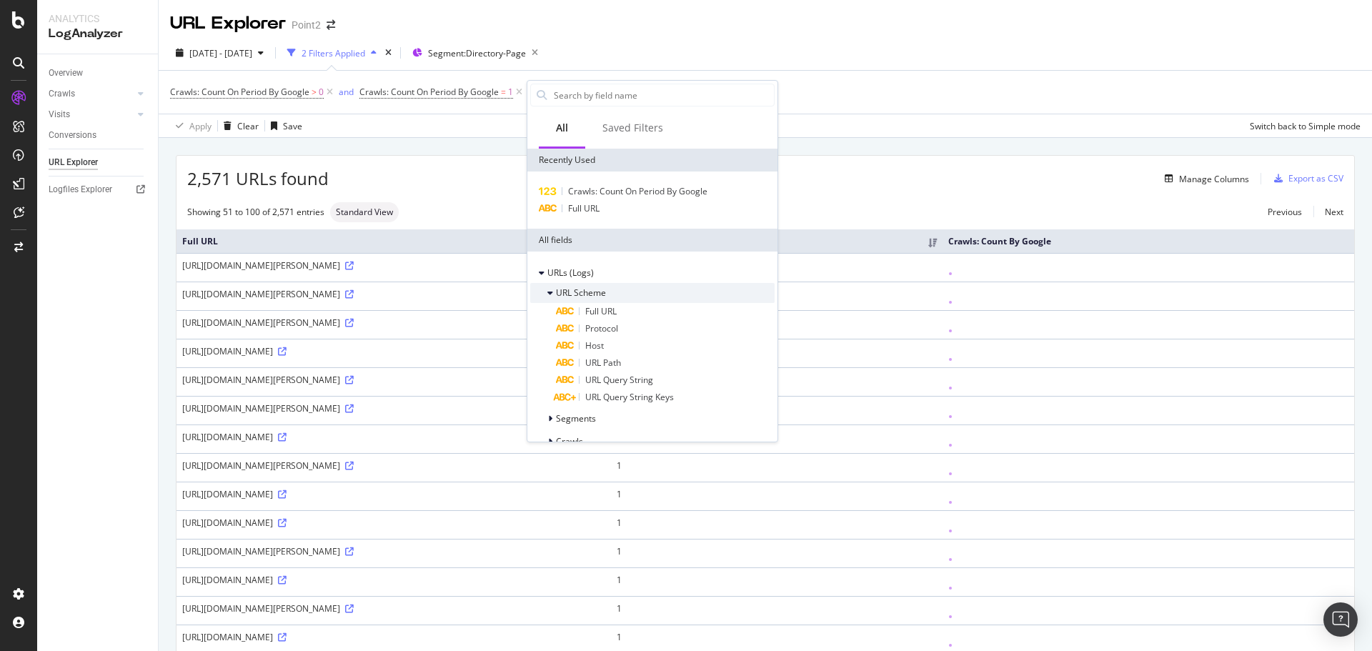
click at [569, 295] on span "URL Scheme" at bounding box center [581, 292] width 50 height 12
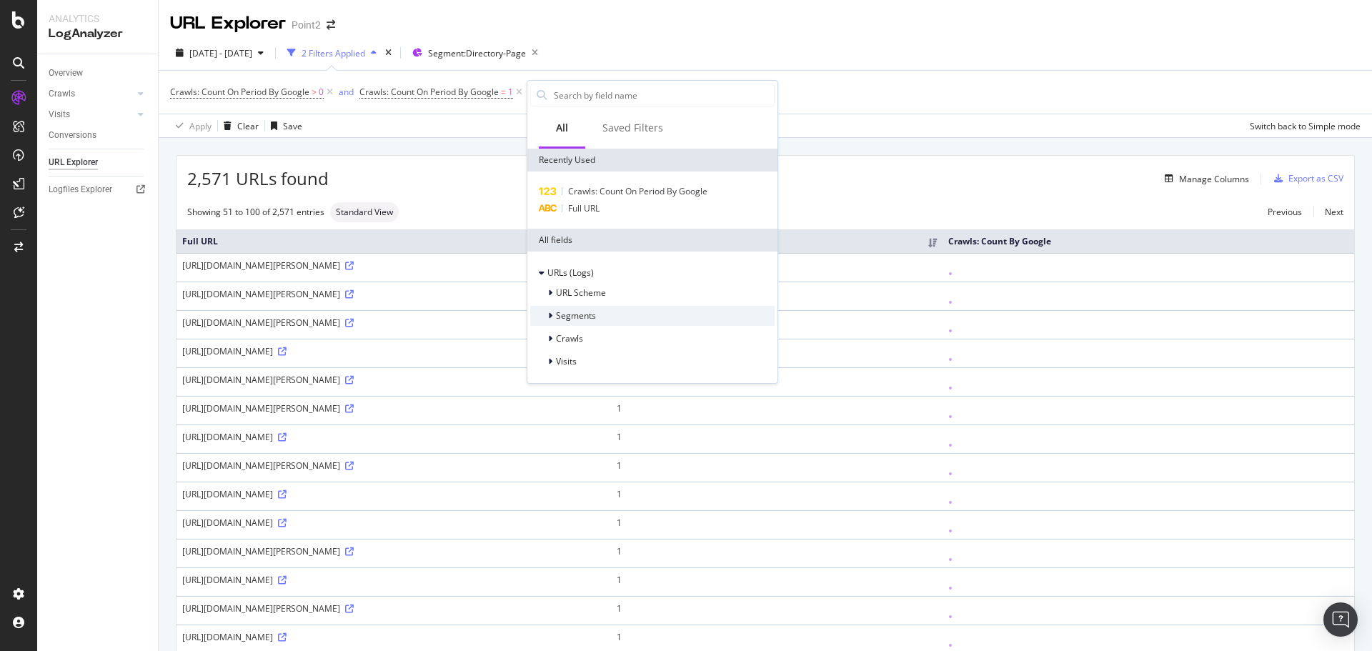
click at [572, 317] on span "Segments" at bounding box center [576, 315] width 40 height 12
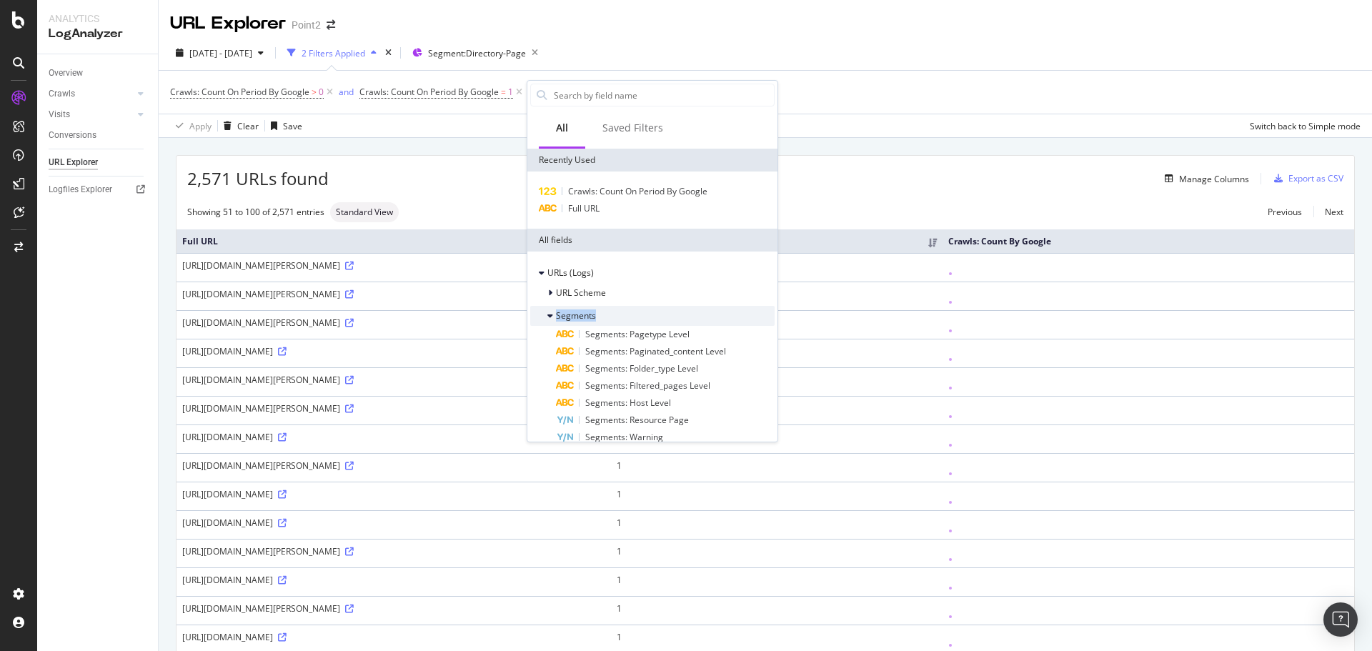
click at [572, 317] on span "Segments" at bounding box center [576, 315] width 40 height 12
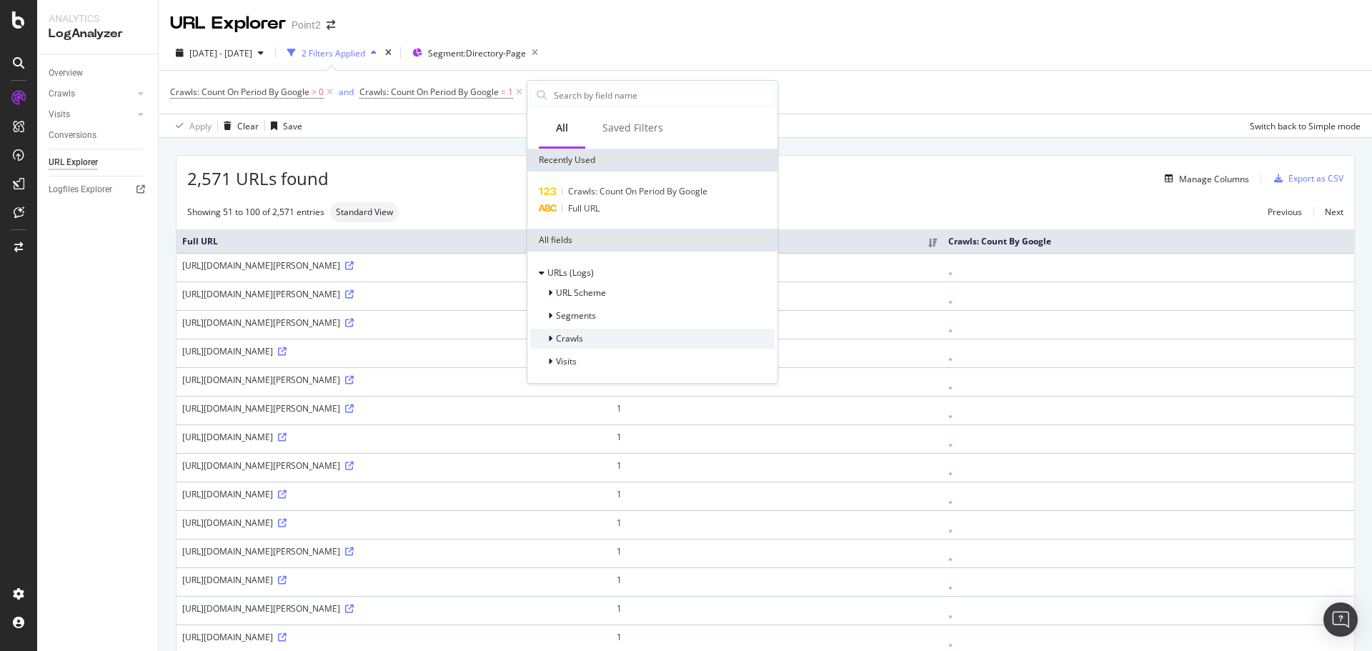
click at [573, 341] on span "Crawls" at bounding box center [569, 338] width 27 height 12
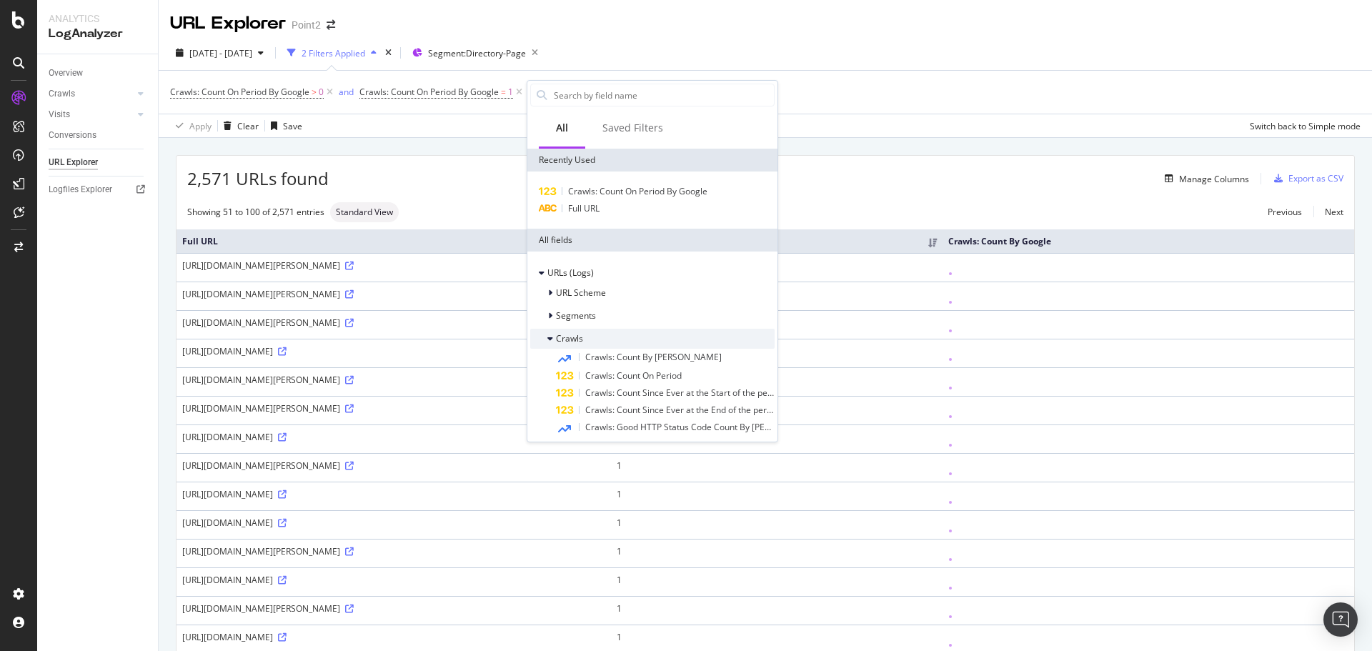
click at [573, 341] on span "Crawls" at bounding box center [569, 338] width 27 height 12
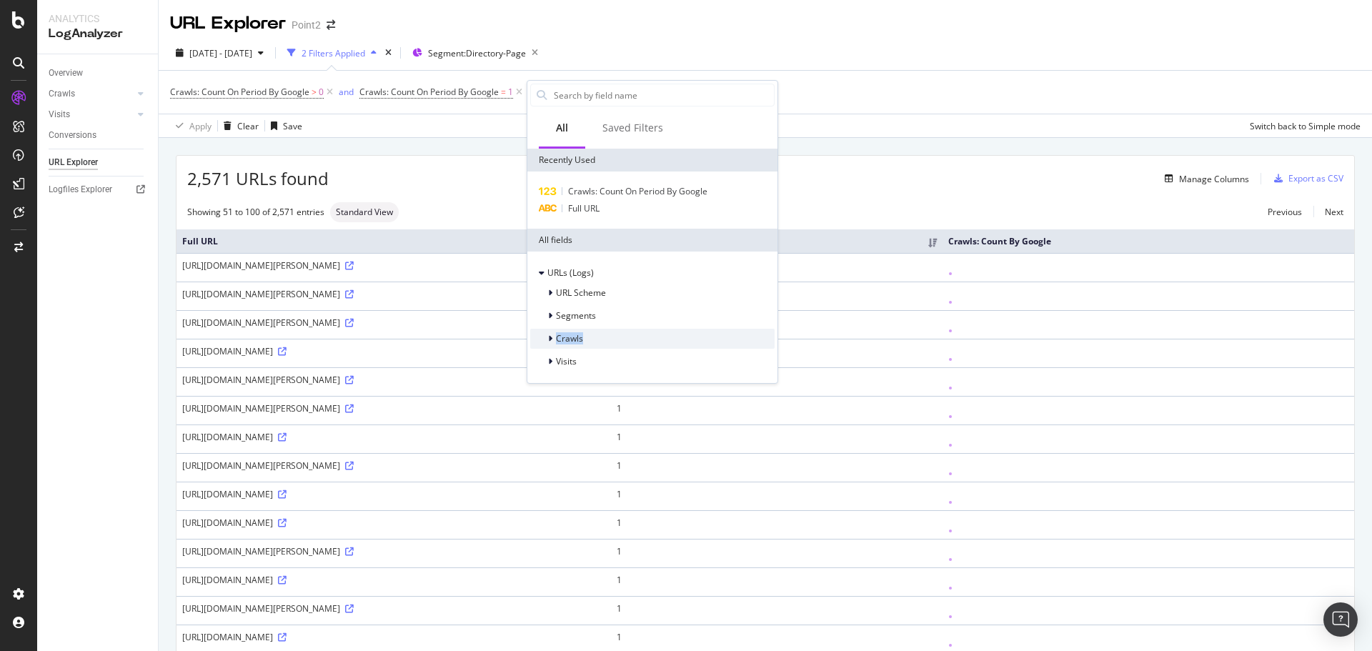
click at [573, 341] on span "Crawls" at bounding box center [569, 338] width 27 height 12
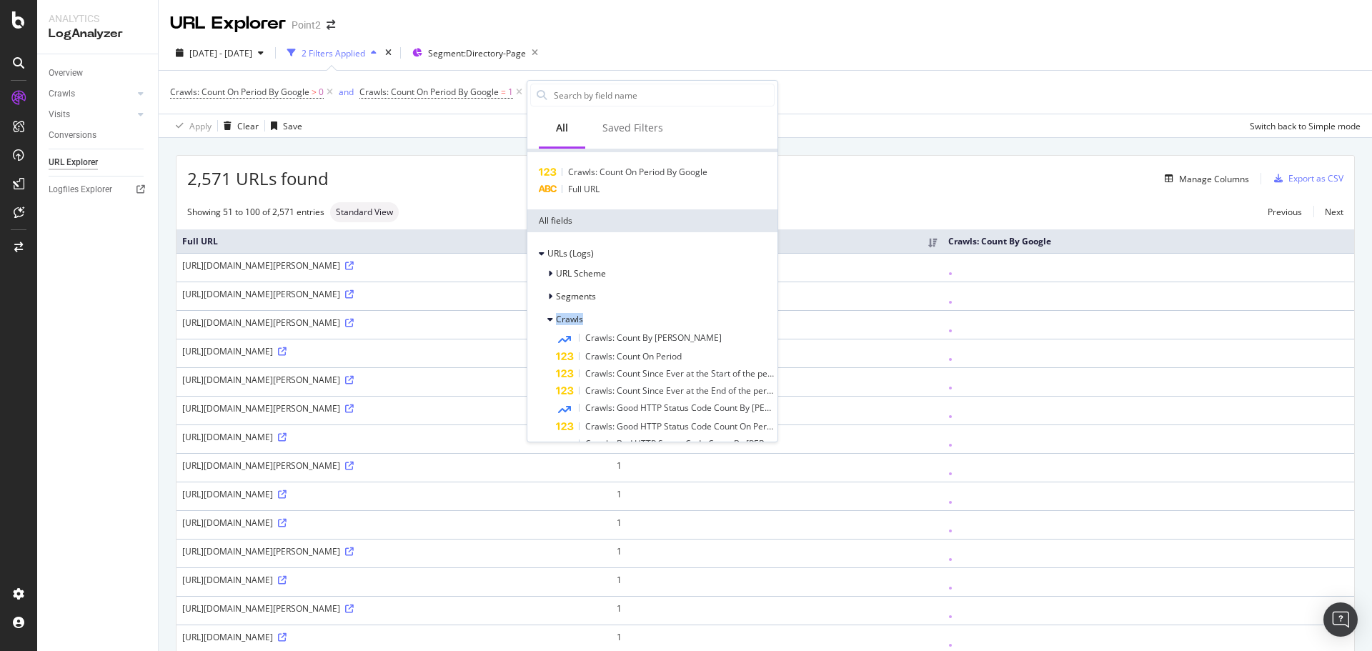
scroll to position [210, 0]
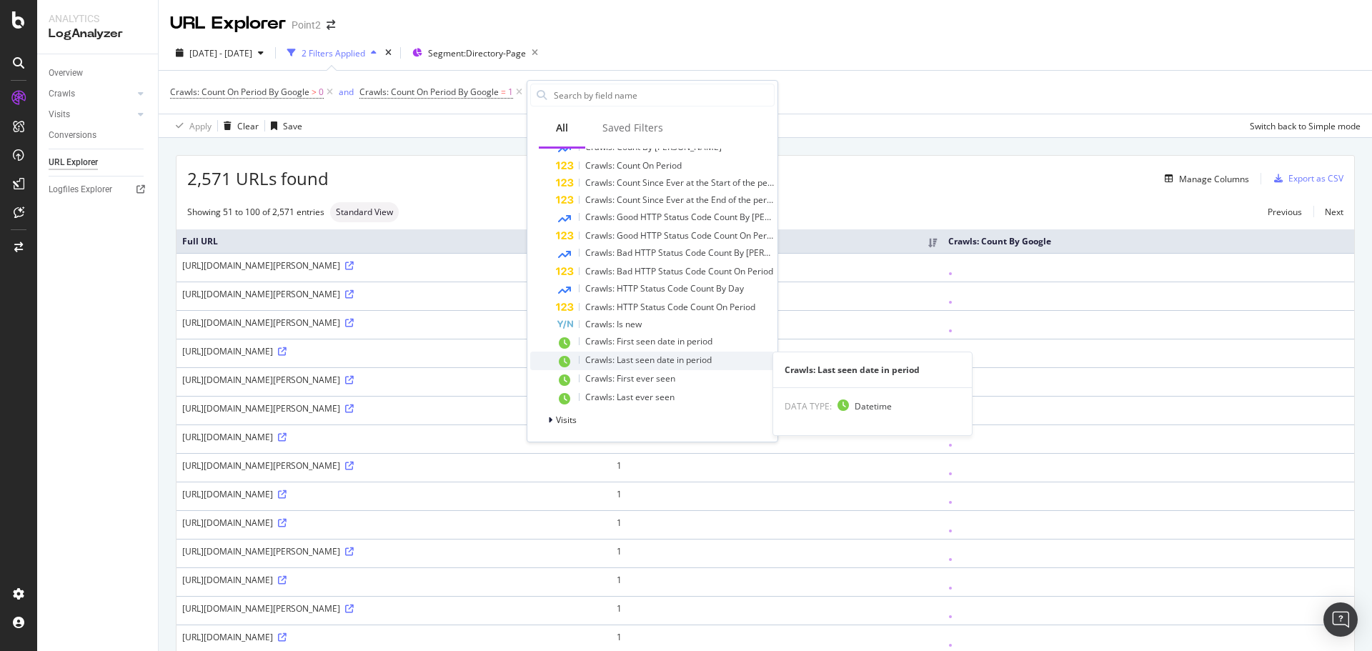
click at [650, 359] on span "Crawls: Last seen date in period" at bounding box center [648, 360] width 126 height 12
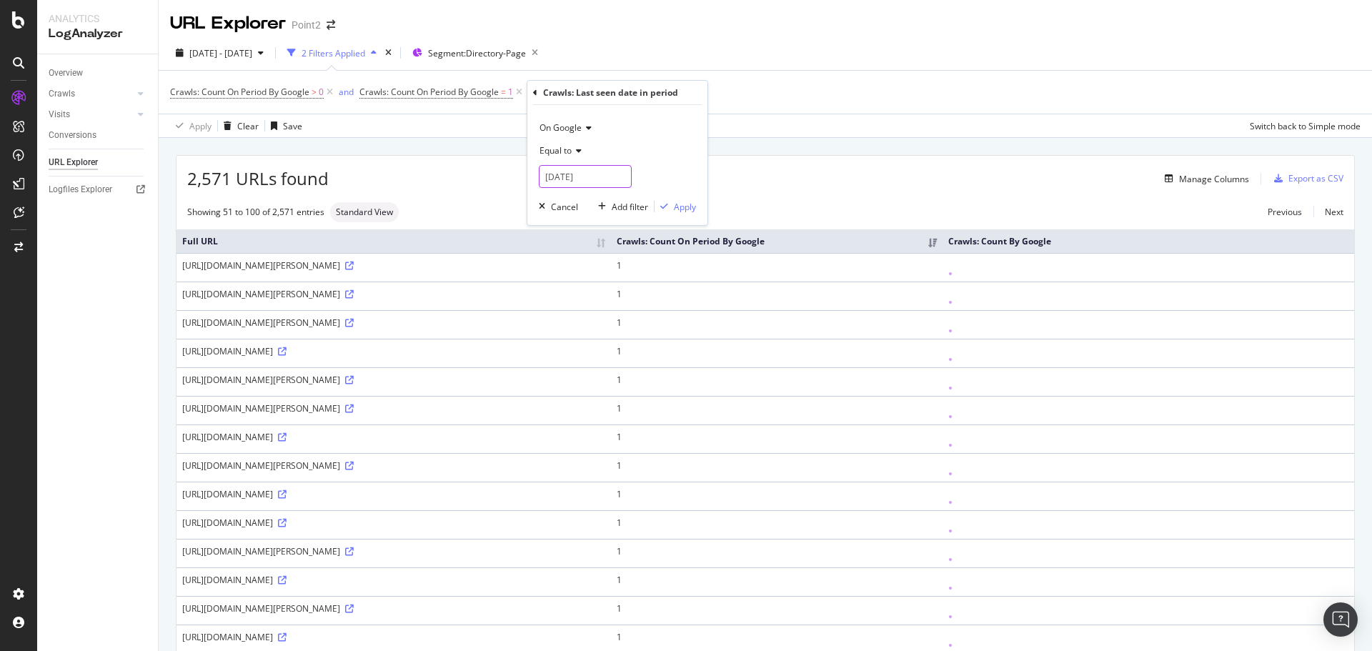
click at [587, 181] on input "[DATE]" at bounding box center [585, 176] width 93 height 23
click at [682, 290] on div "15" at bounding box center [676, 290] width 24 height 19
type input "[DATE]"
click at [692, 208] on div "Apply" at bounding box center [685, 207] width 22 height 12
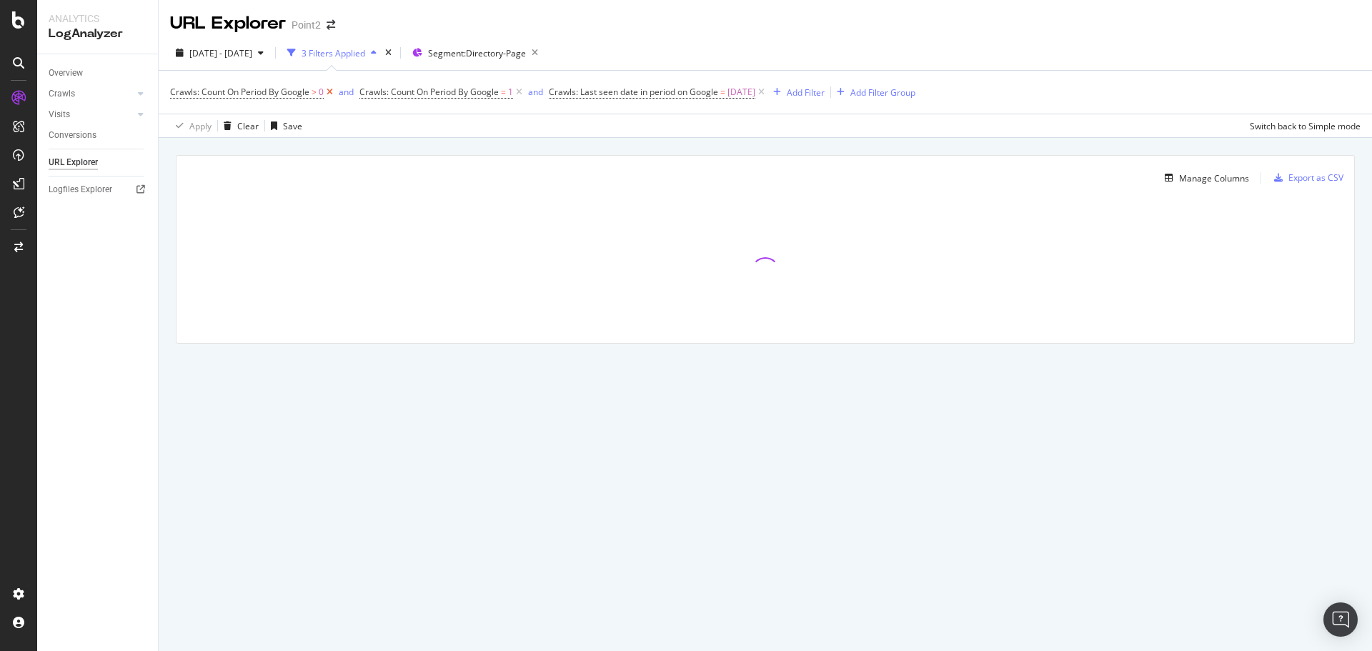
click at [331, 93] on icon at bounding box center [330, 92] width 12 height 14
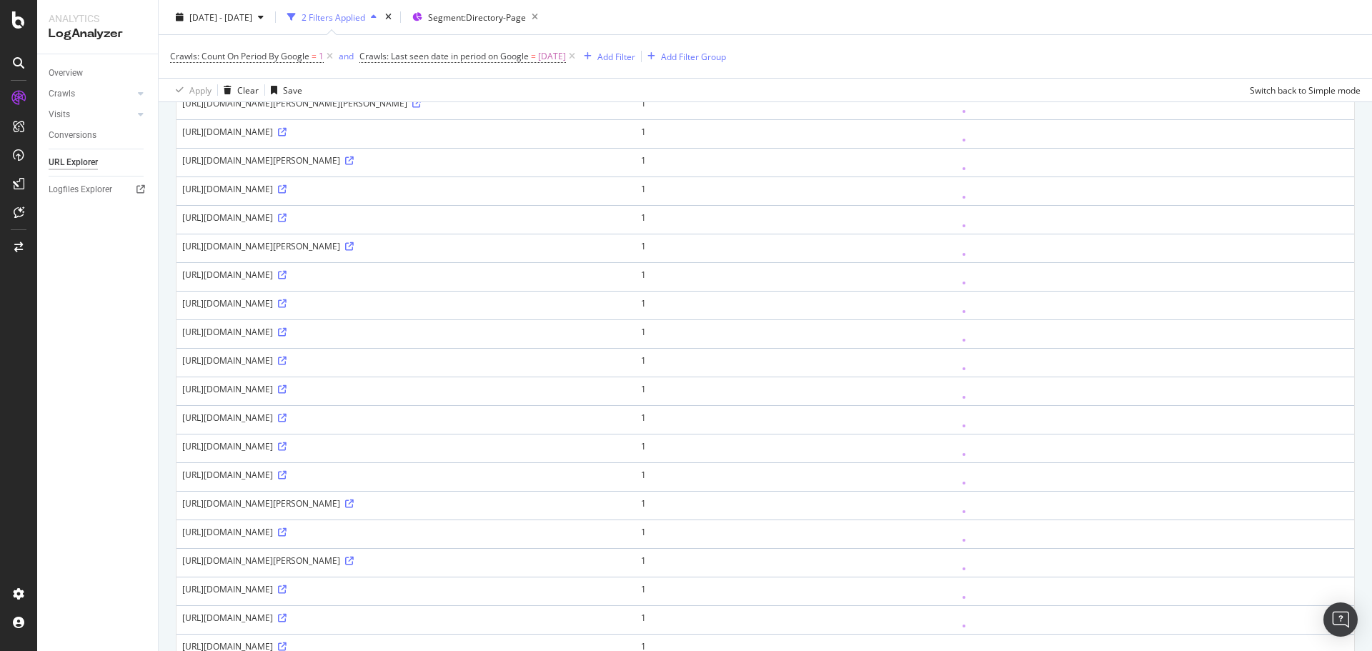
scroll to position [572, 0]
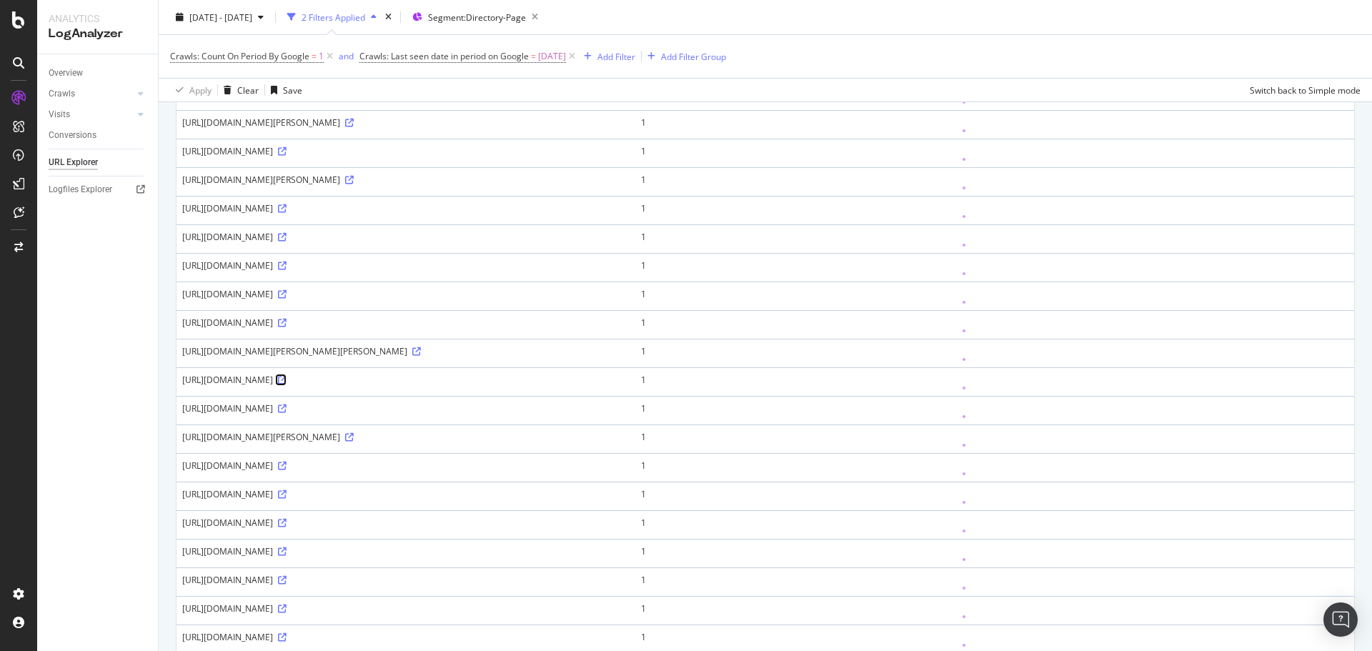
drag, startPoint x: 458, startPoint y: 382, endPoint x: 464, endPoint y: 376, distance: 8.6
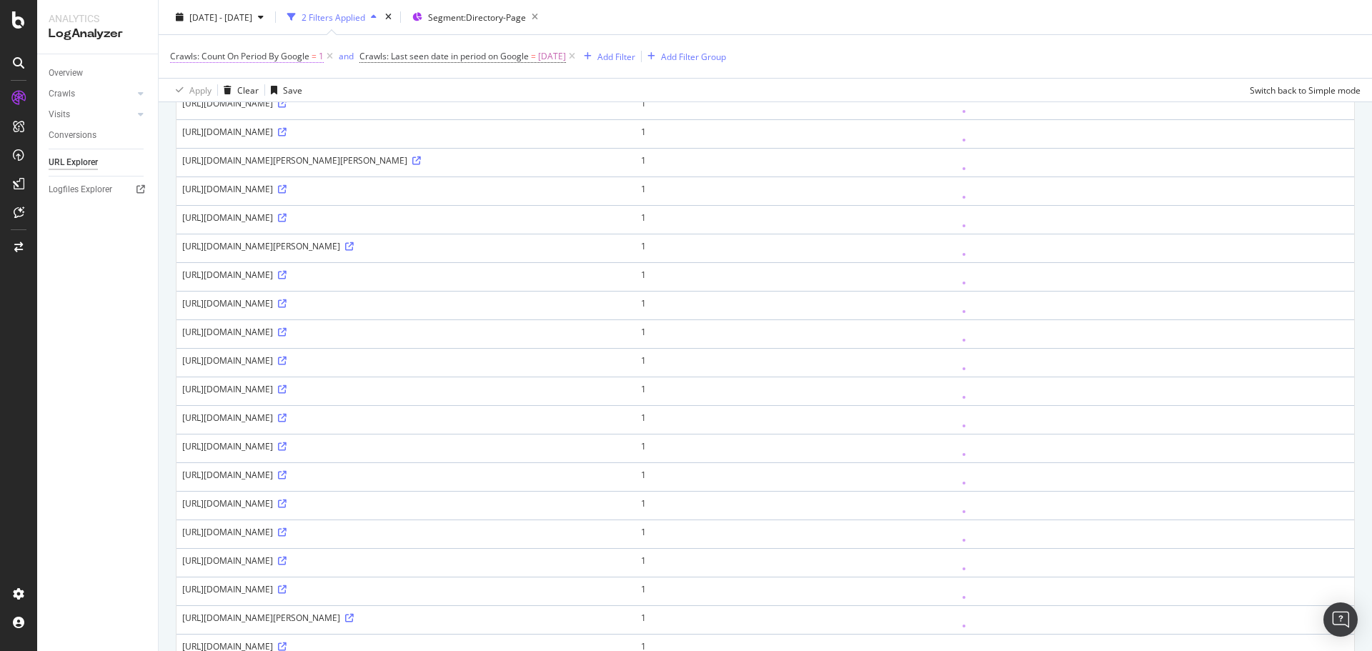
click at [243, 61] on span "Crawls: Count On Period By Google" at bounding box center [239, 56] width 139 height 12
click at [207, 119] on div "Equal to" at bounding box center [260, 112] width 157 height 23
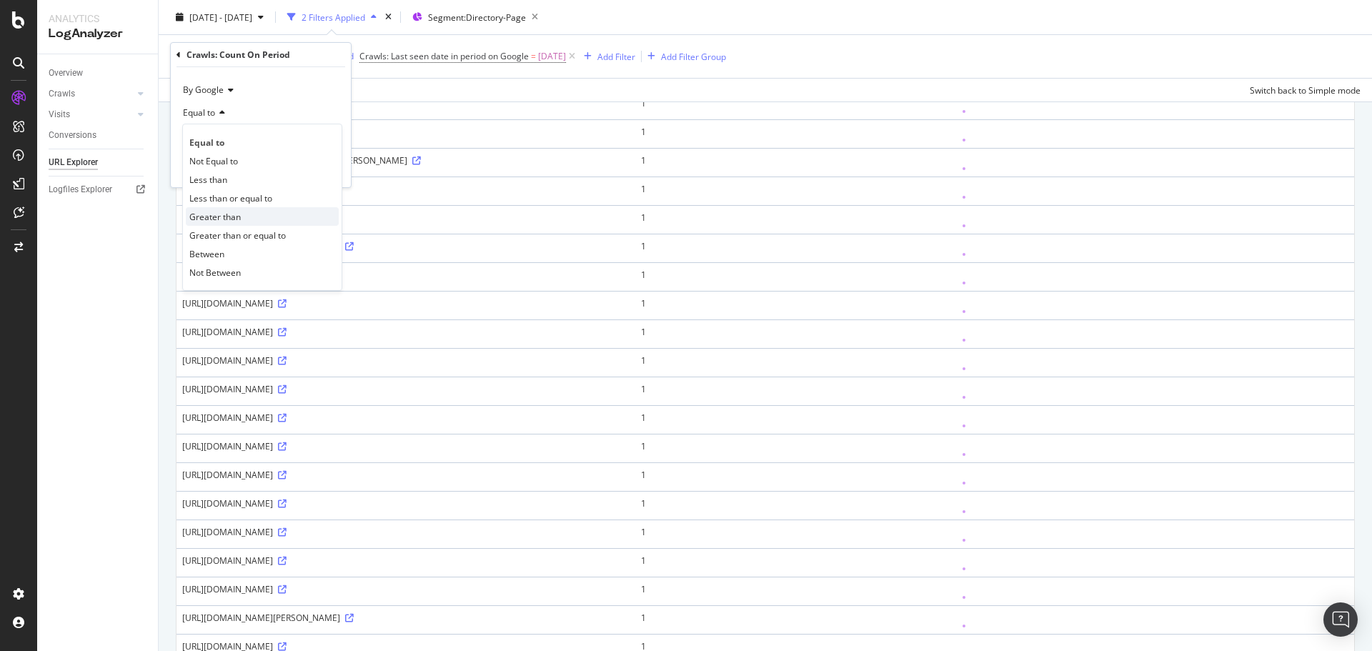
click at [231, 221] on span "Greater than" at bounding box center [214, 217] width 51 height 12
click at [219, 139] on input "1" at bounding box center [260, 138] width 157 height 23
click at [222, 141] on input "1" at bounding box center [260, 138] width 157 height 23
click at [218, 115] on span "Greater than" at bounding box center [208, 112] width 51 height 12
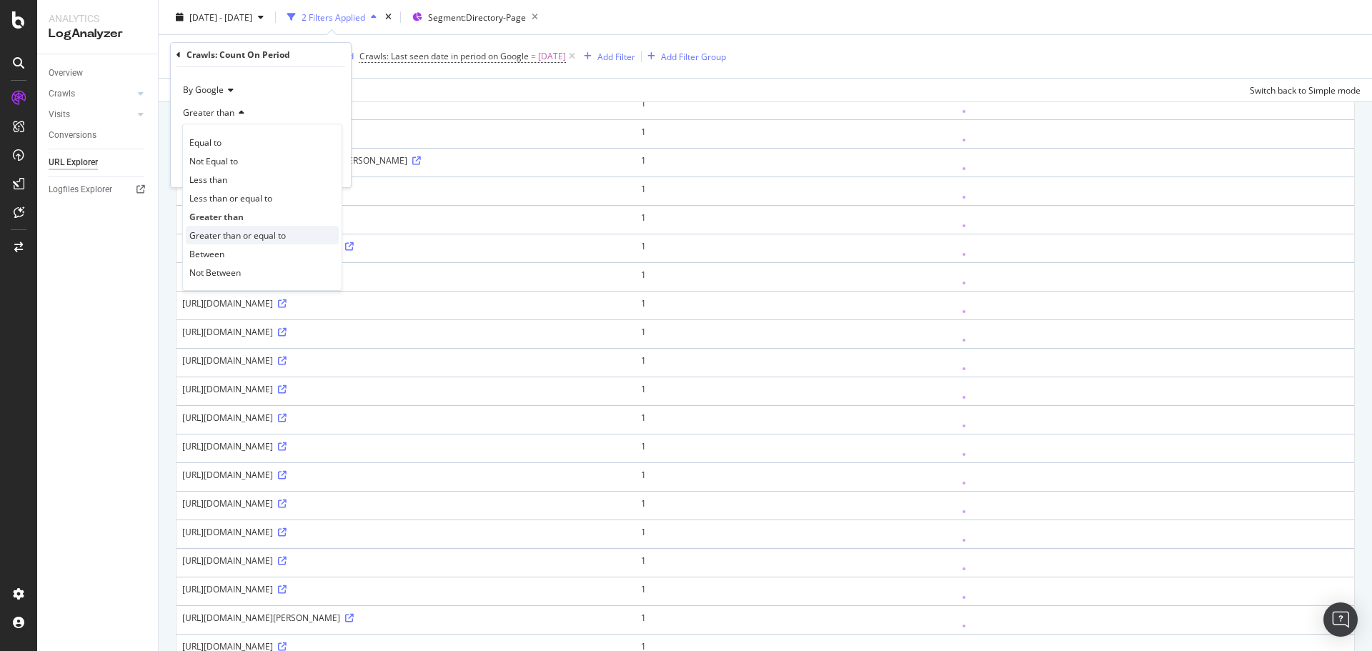
click at [259, 234] on span "Greater than or equal to" at bounding box center [237, 235] width 96 height 12
click at [225, 140] on input "1" at bounding box center [260, 138] width 157 height 23
click at [335, 169] on div "Apply" at bounding box center [328, 169] width 22 height 12
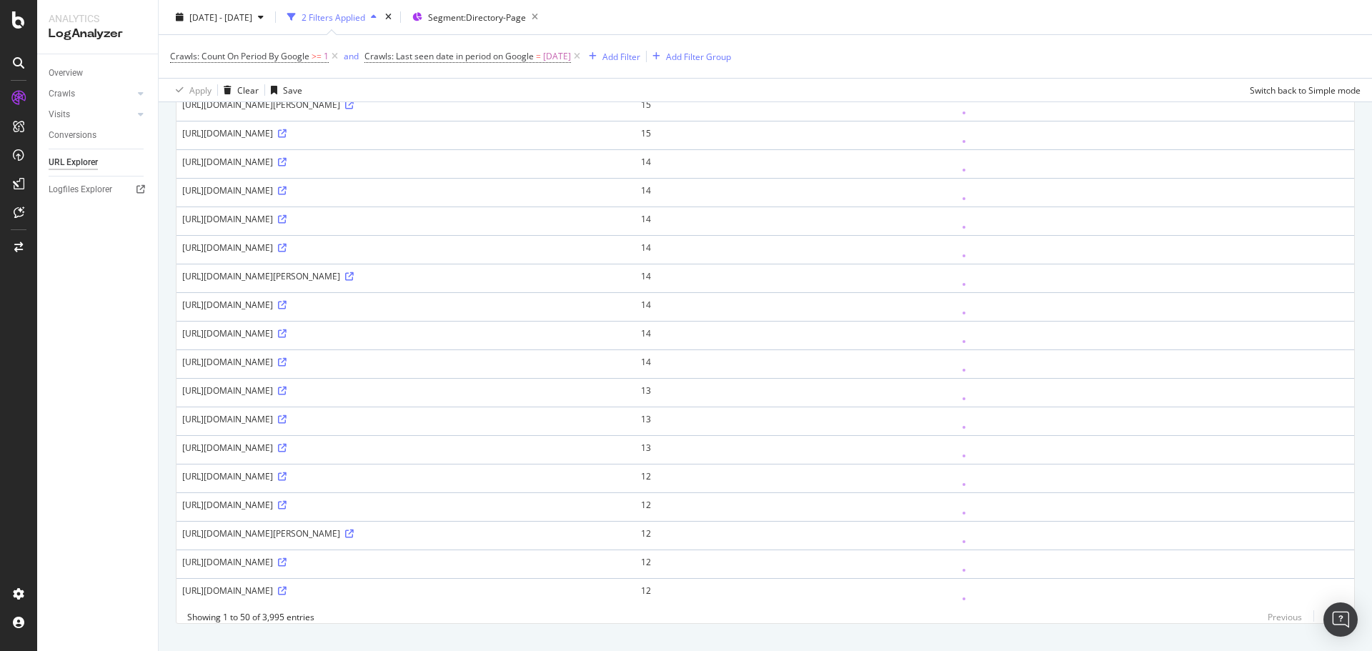
scroll to position [1109, 0]
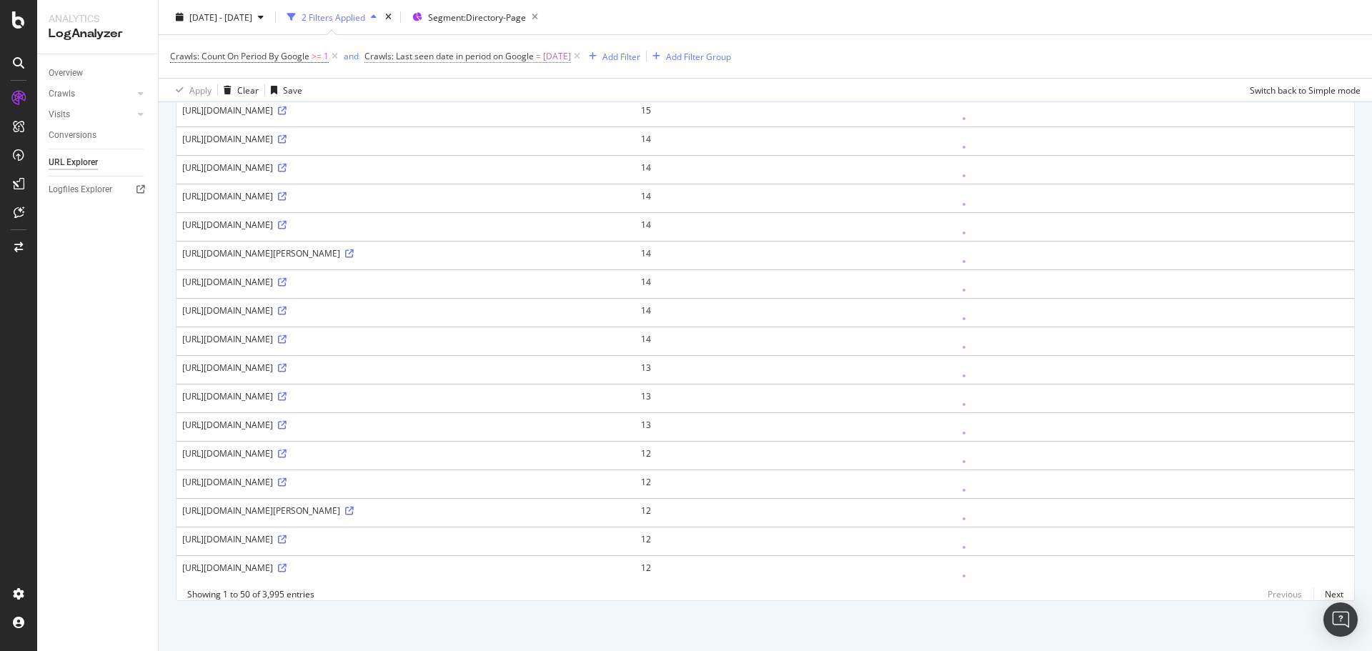
click at [409, 52] on span "Crawls: Last seen date in period on Google" at bounding box center [448, 56] width 169 height 12
click at [407, 90] on span "On Google" at bounding box center [399, 90] width 42 height 12
click at [696, 78] on div "Apply Clear Save Switch back to Simple mode" at bounding box center [765, 90] width 1213 height 24
click at [1322, 590] on link "Next" at bounding box center [1328, 594] width 30 height 21
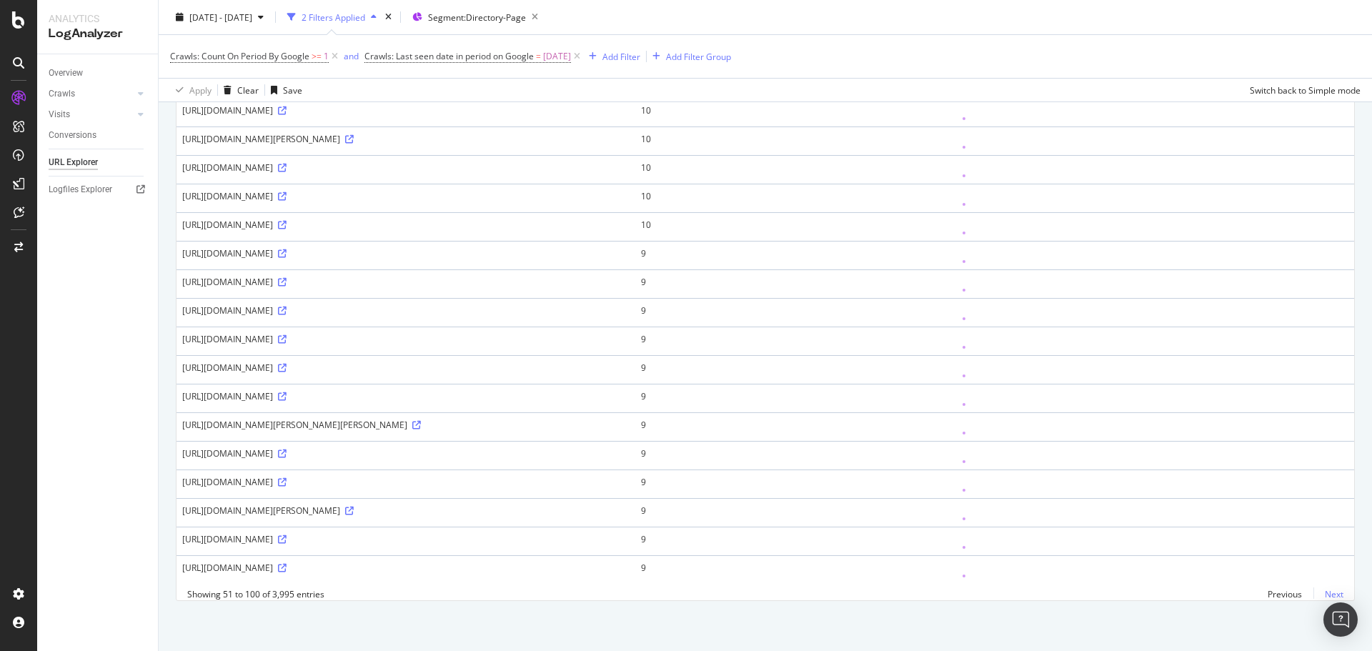
click at [1329, 590] on link "Next" at bounding box center [1328, 594] width 30 height 21
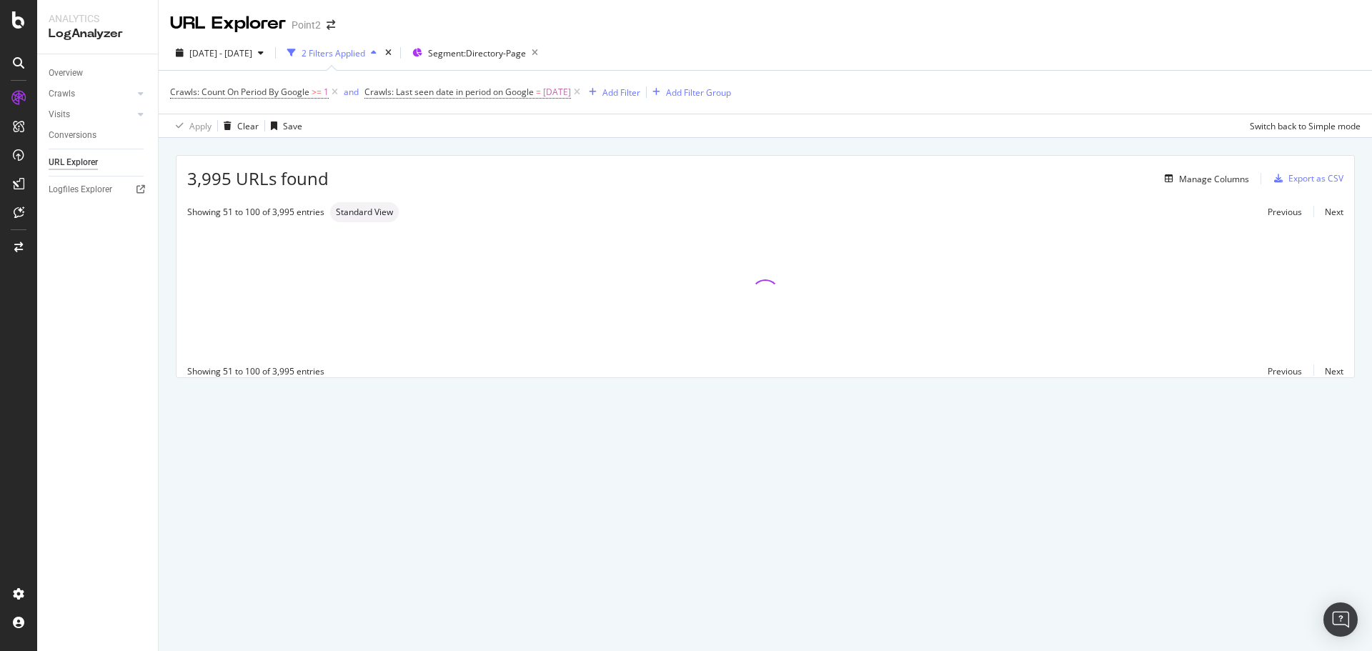
scroll to position [0, 0]
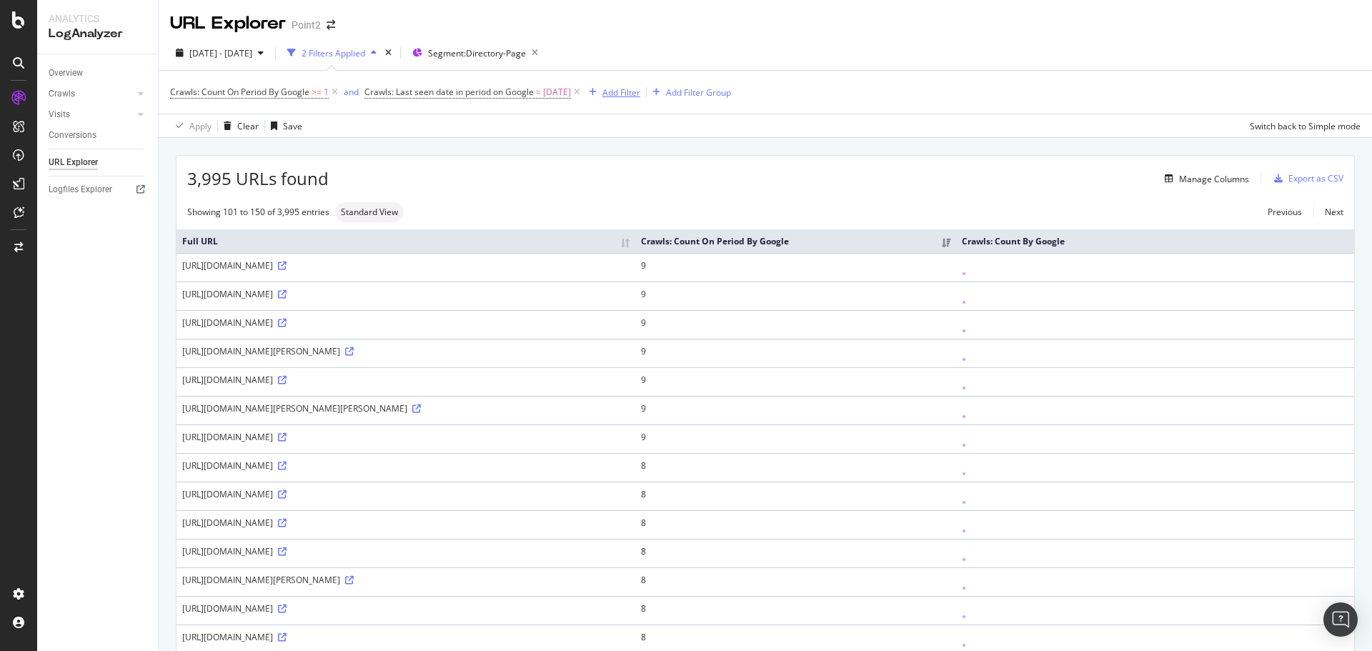
click at [613, 86] on div "Add Filter" at bounding box center [611, 92] width 57 height 16
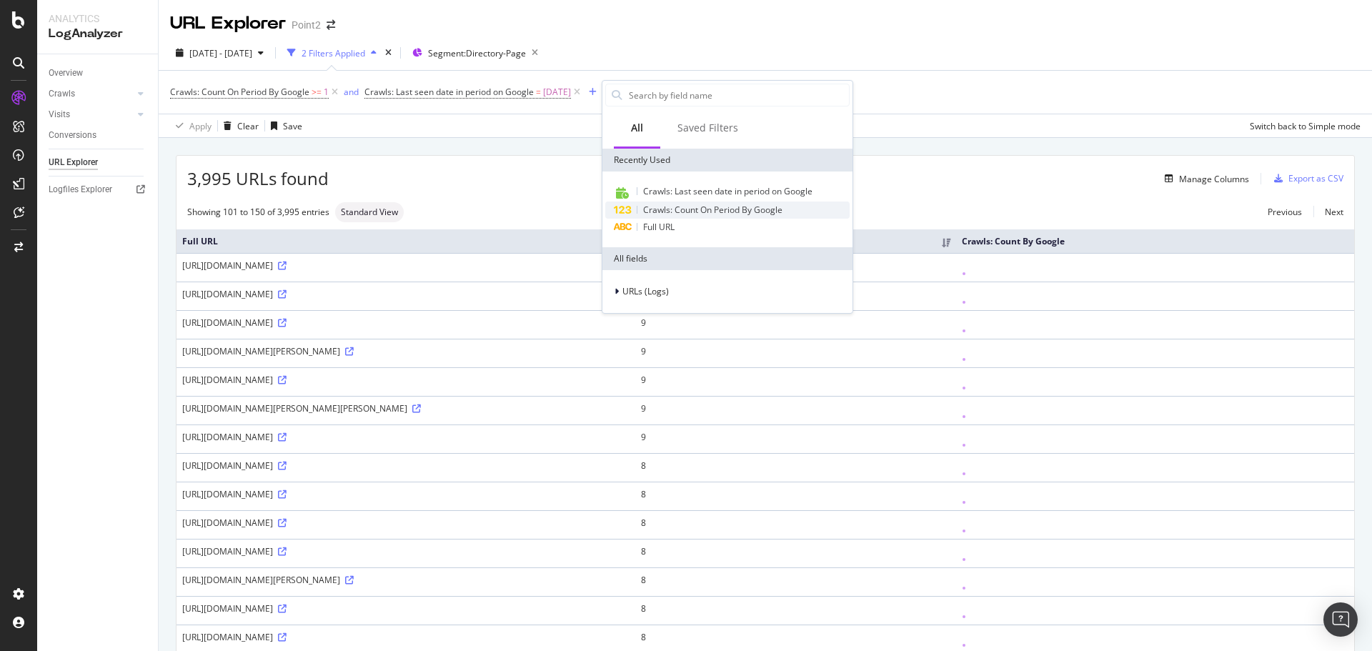
click at [674, 208] on span "Crawls: Count On Period By Google" at bounding box center [712, 210] width 139 height 12
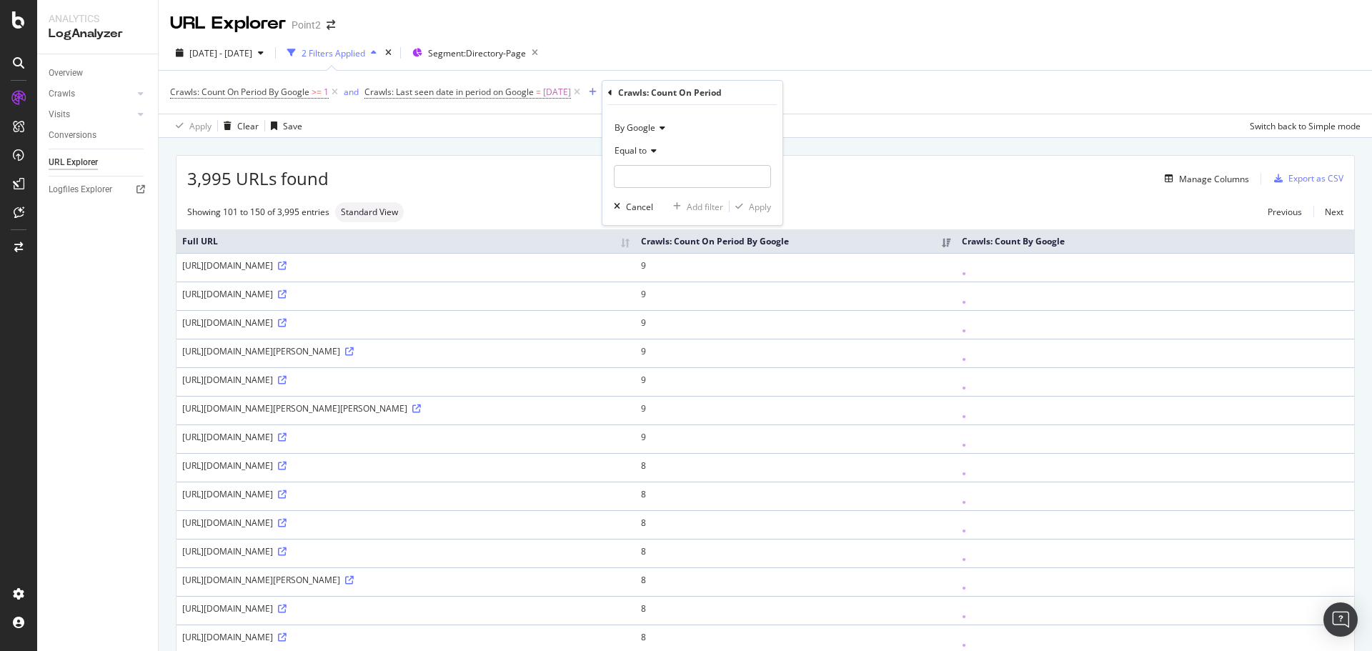
click at [647, 148] on span "Equal to" at bounding box center [630, 150] width 32 height 12
click at [667, 234] on span "Less than or equal to" at bounding box center [662, 236] width 83 height 12
click at [663, 176] on input "number" at bounding box center [692, 176] width 157 height 23
type input "3"
click at [751, 210] on div "Apply" at bounding box center [760, 207] width 22 height 12
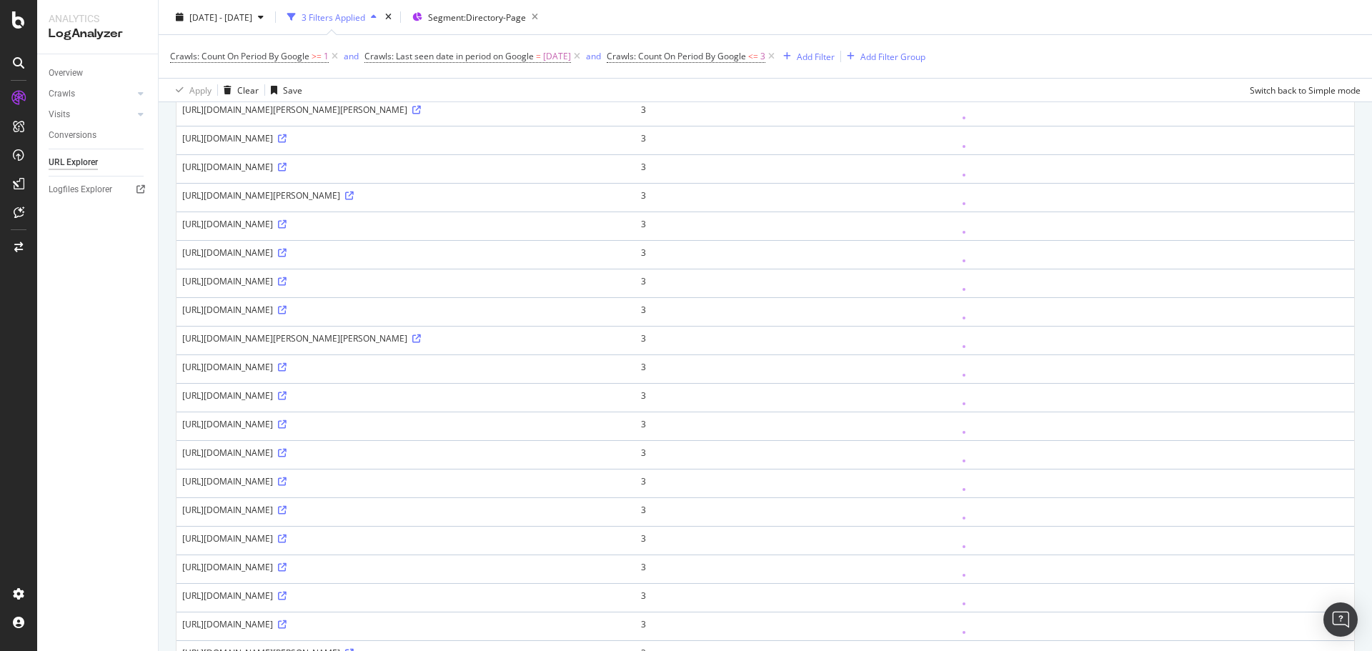
scroll to position [1129, 0]
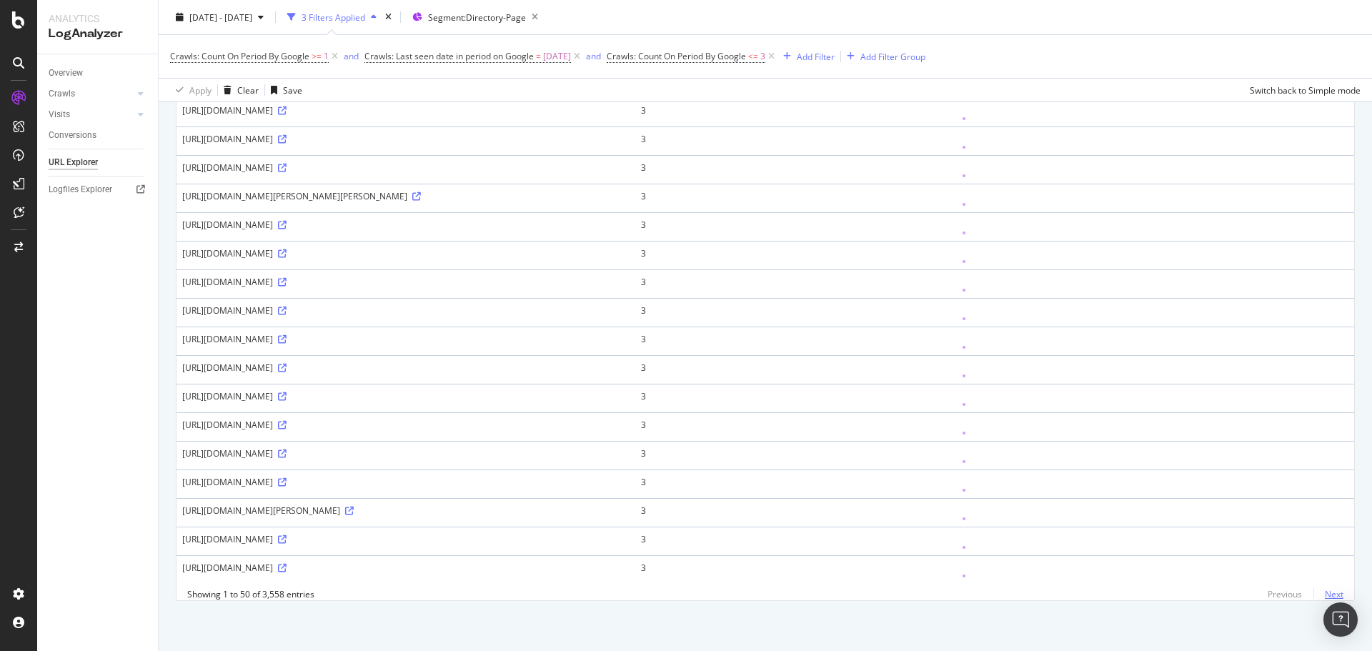
click at [1324, 593] on link "Next" at bounding box center [1328, 594] width 30 height 21
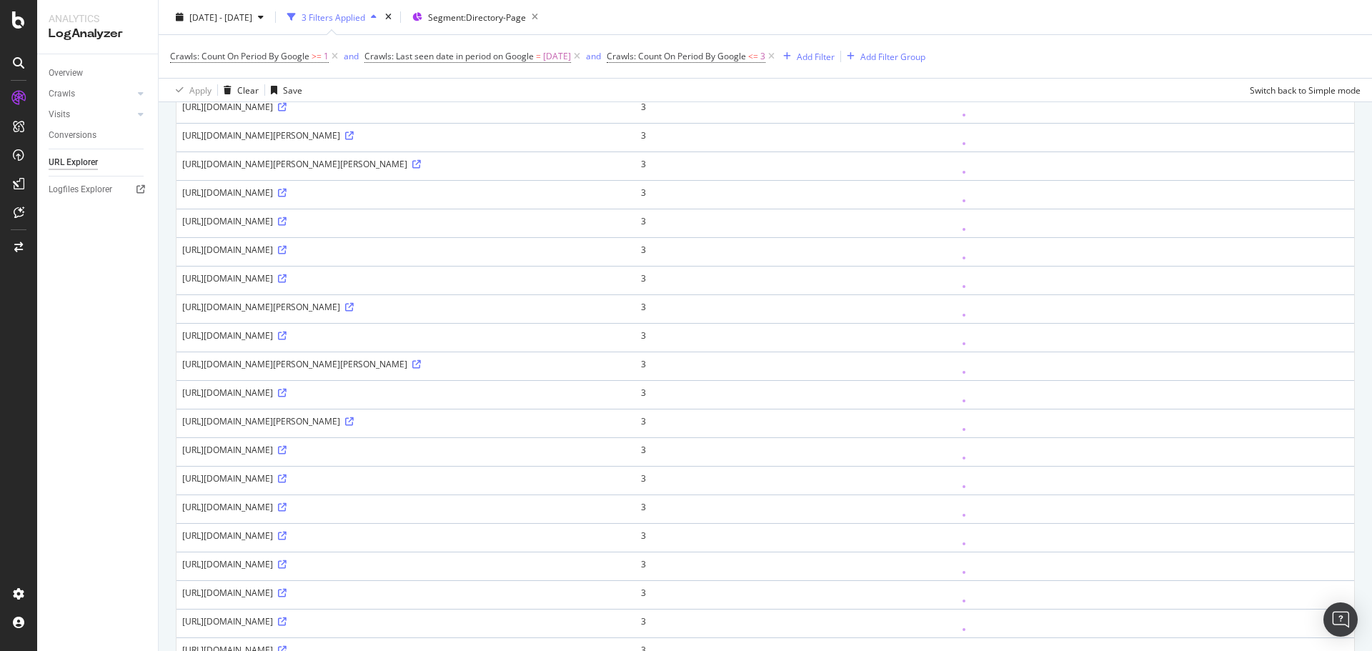
scroll to position [1109, 0]
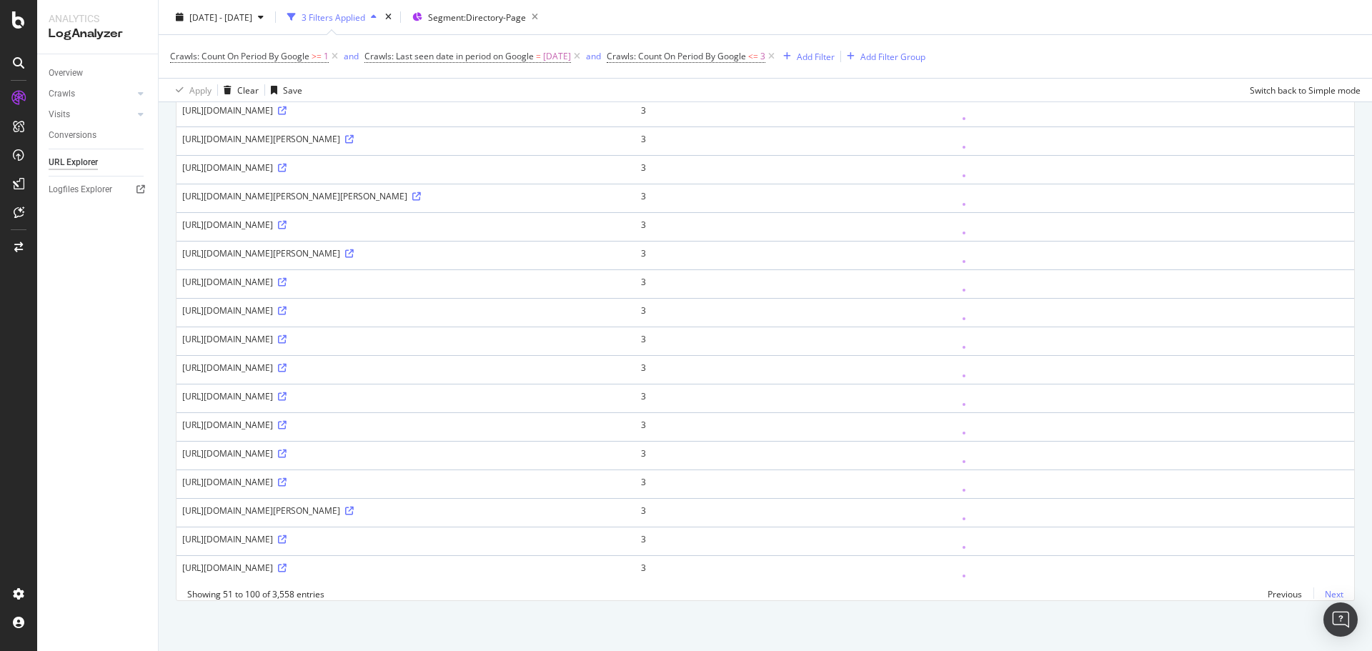
click at [1322, 594] on link "Next" at bounding box center [1328, 594] width 30 height 21
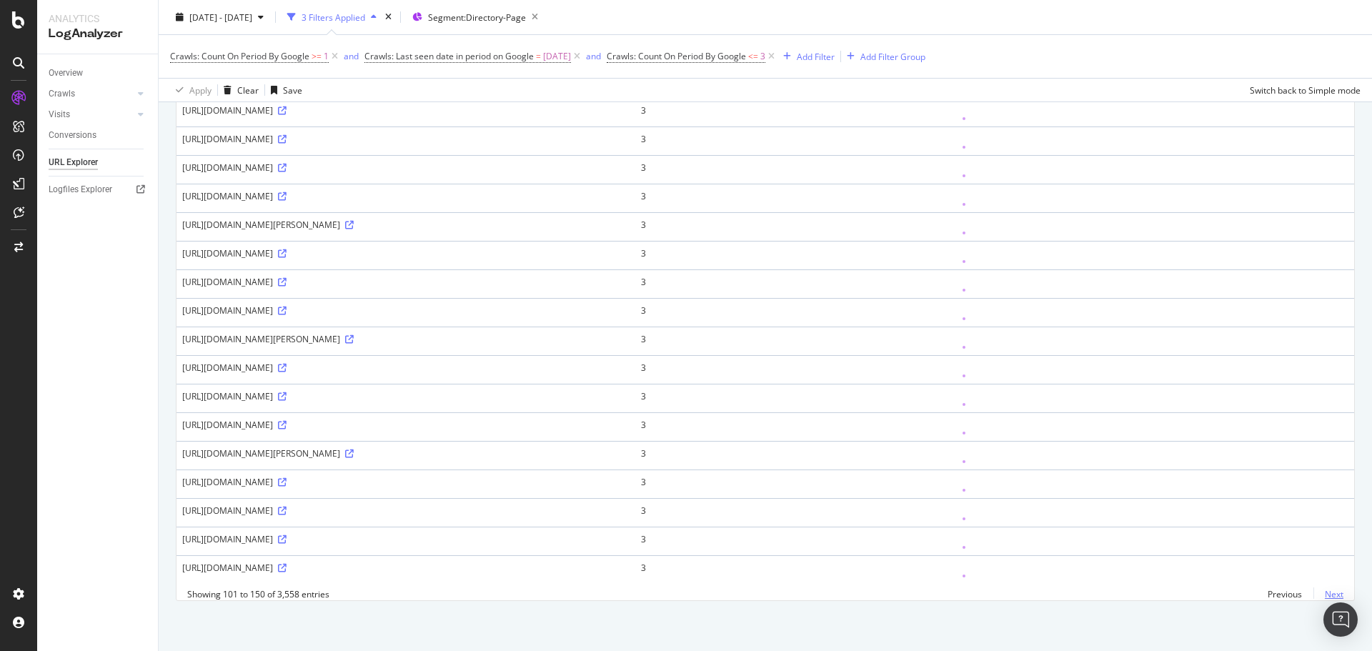
click at [1327, 598] on link "Next" at bounding box center [1328, 594] width 30 height 21
click at [738, 56] on span "Crawls: Count On Period By Google" at bounding box center [676, 56] width 139 height 12
click at [673, 143] on input "3" at bounding box center [715, 138] width 157 height 23
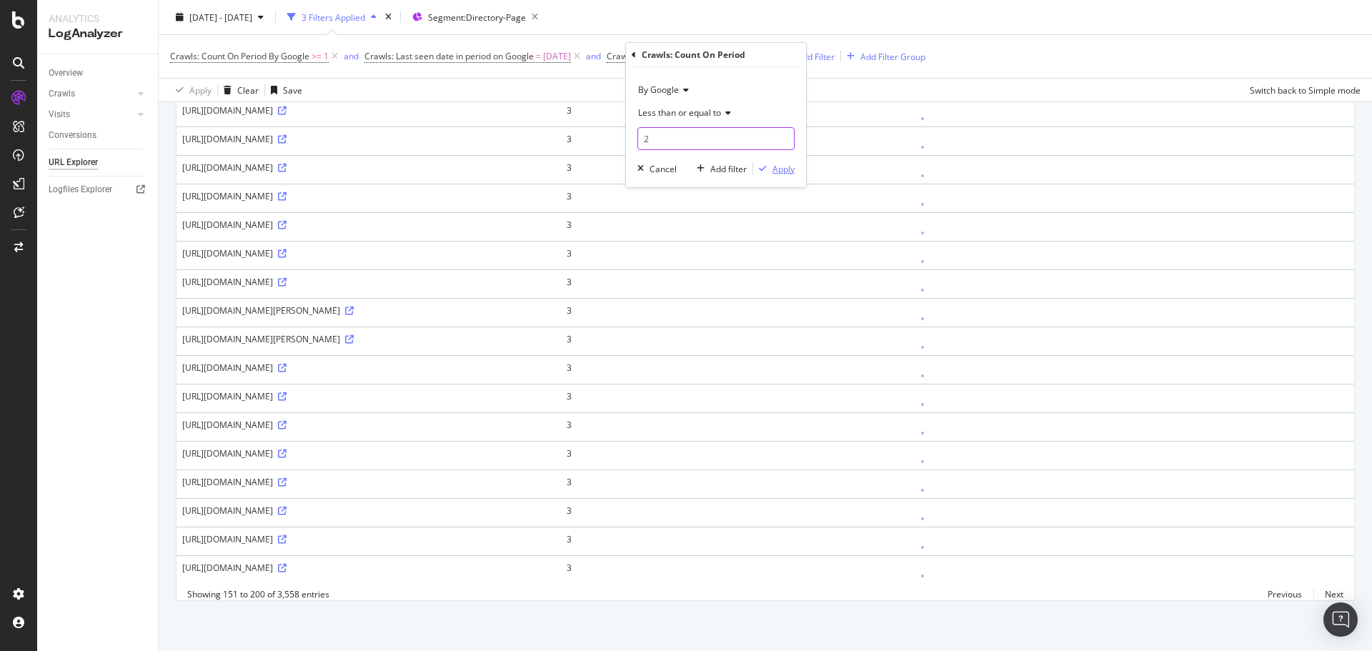
type input "2"
click at [788, 169] on div "Apply" at bounding box center [783, 169] width 22 height 12
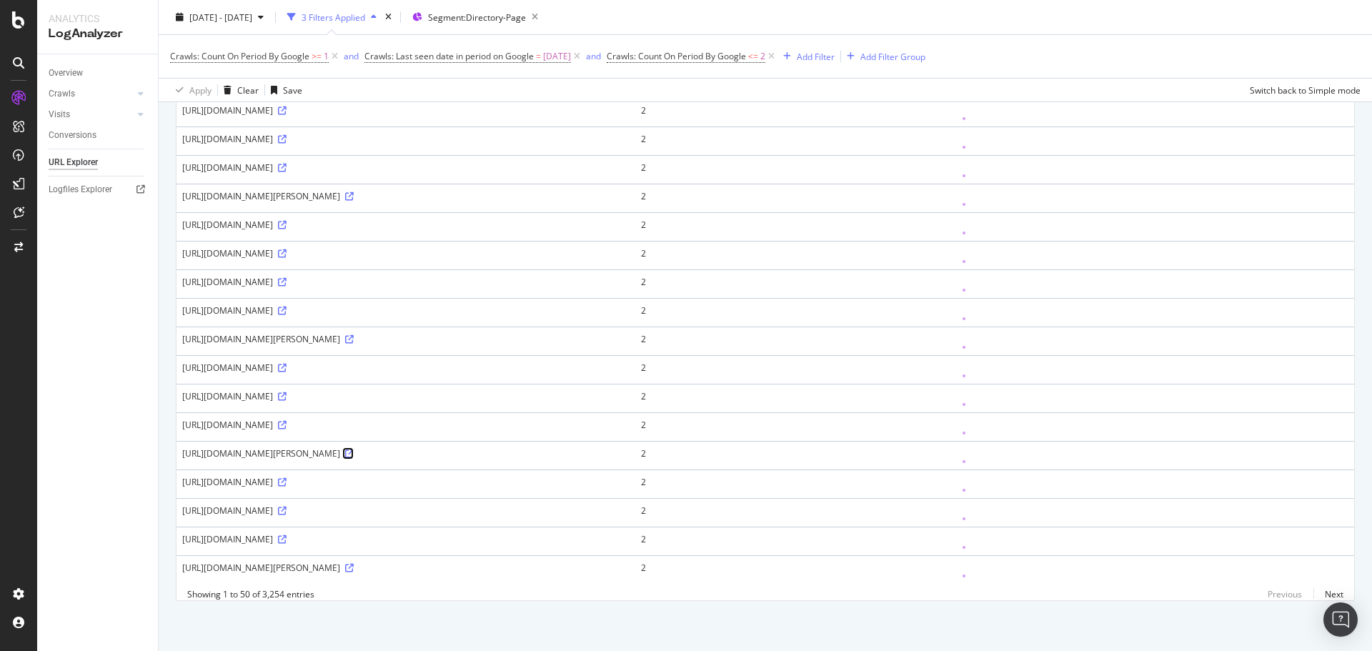
scroll to position [1109, 0]
